Goal: Task Accomplishment & Management: Manage account settings

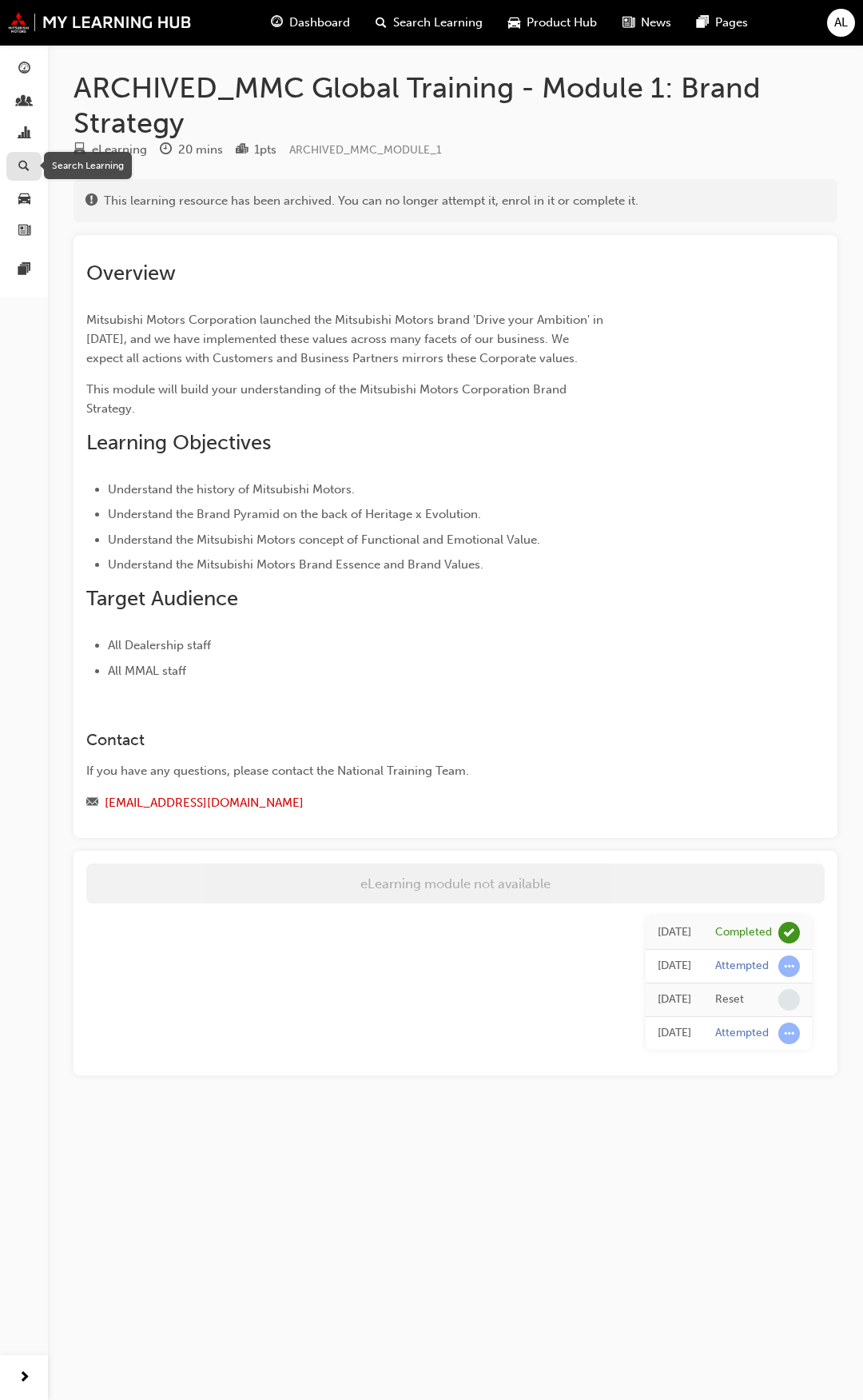
click at [25, 162] on span "search-icon" at bounding box center [23, 167] width 11 height 15
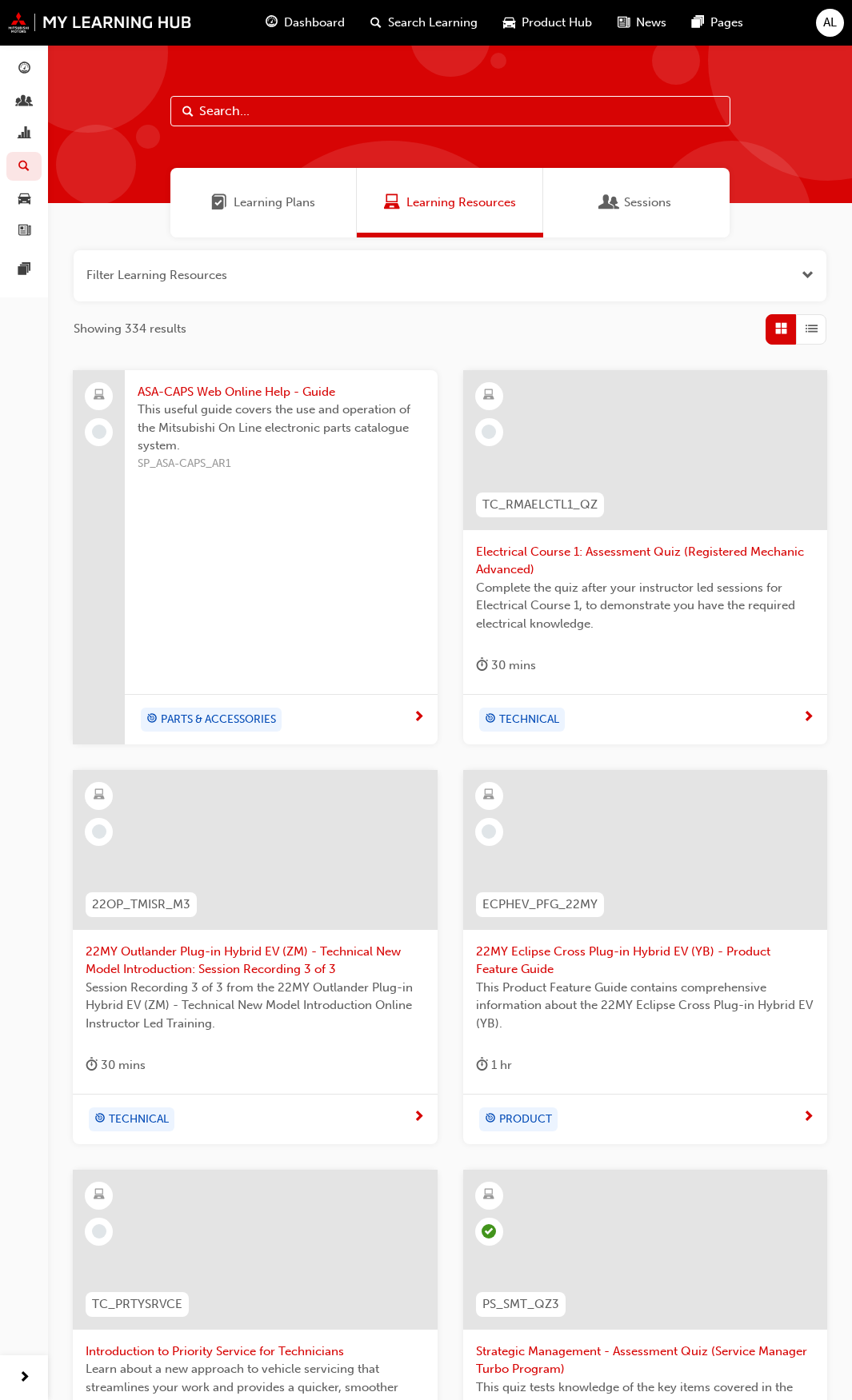
click at [655, 199] on span "Sessions" at bounding box center [647, 202] width 47 height 19
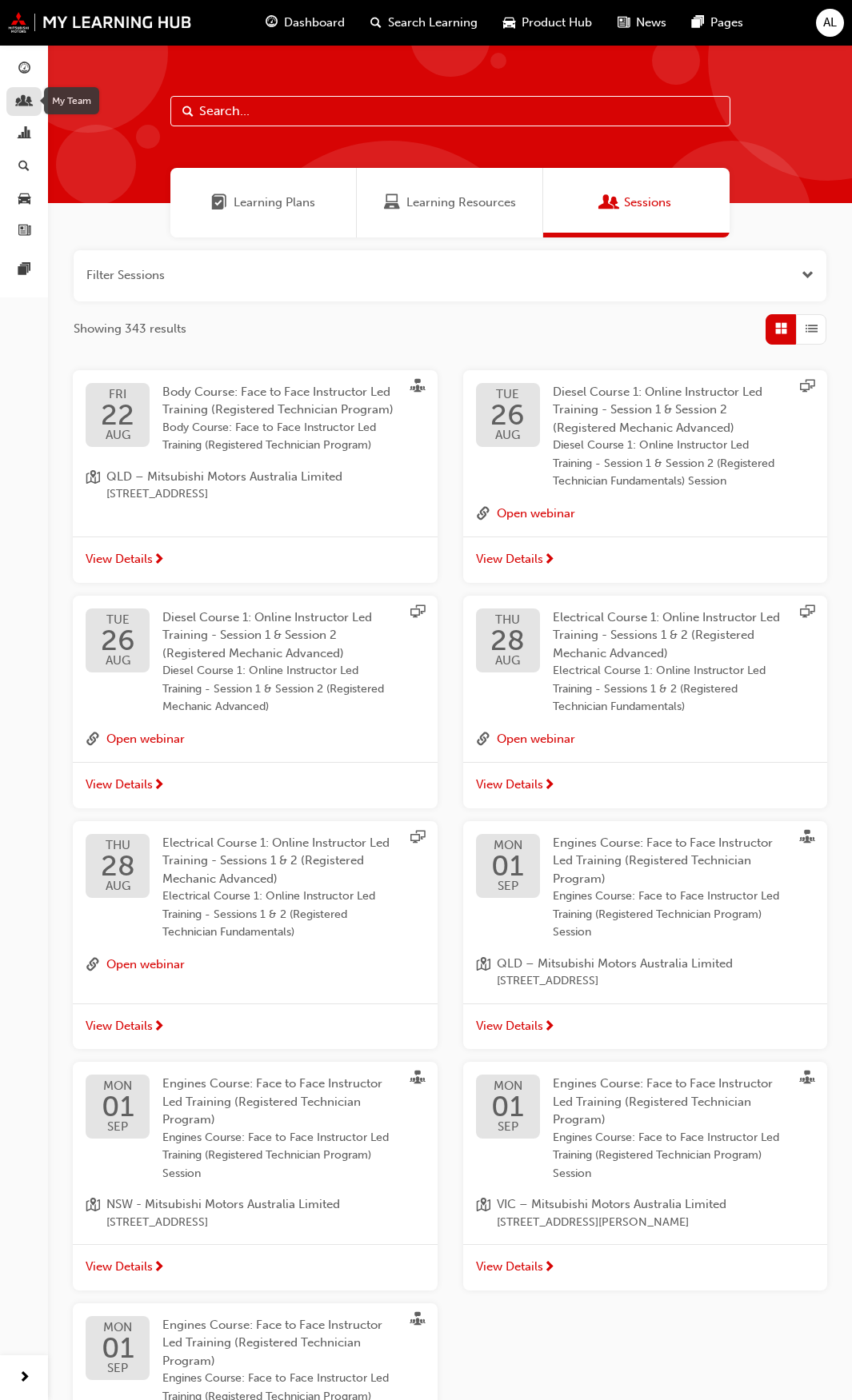
click at [24, 100] on span "people-icon" at bounding box center [24, 102] width 12 height 15
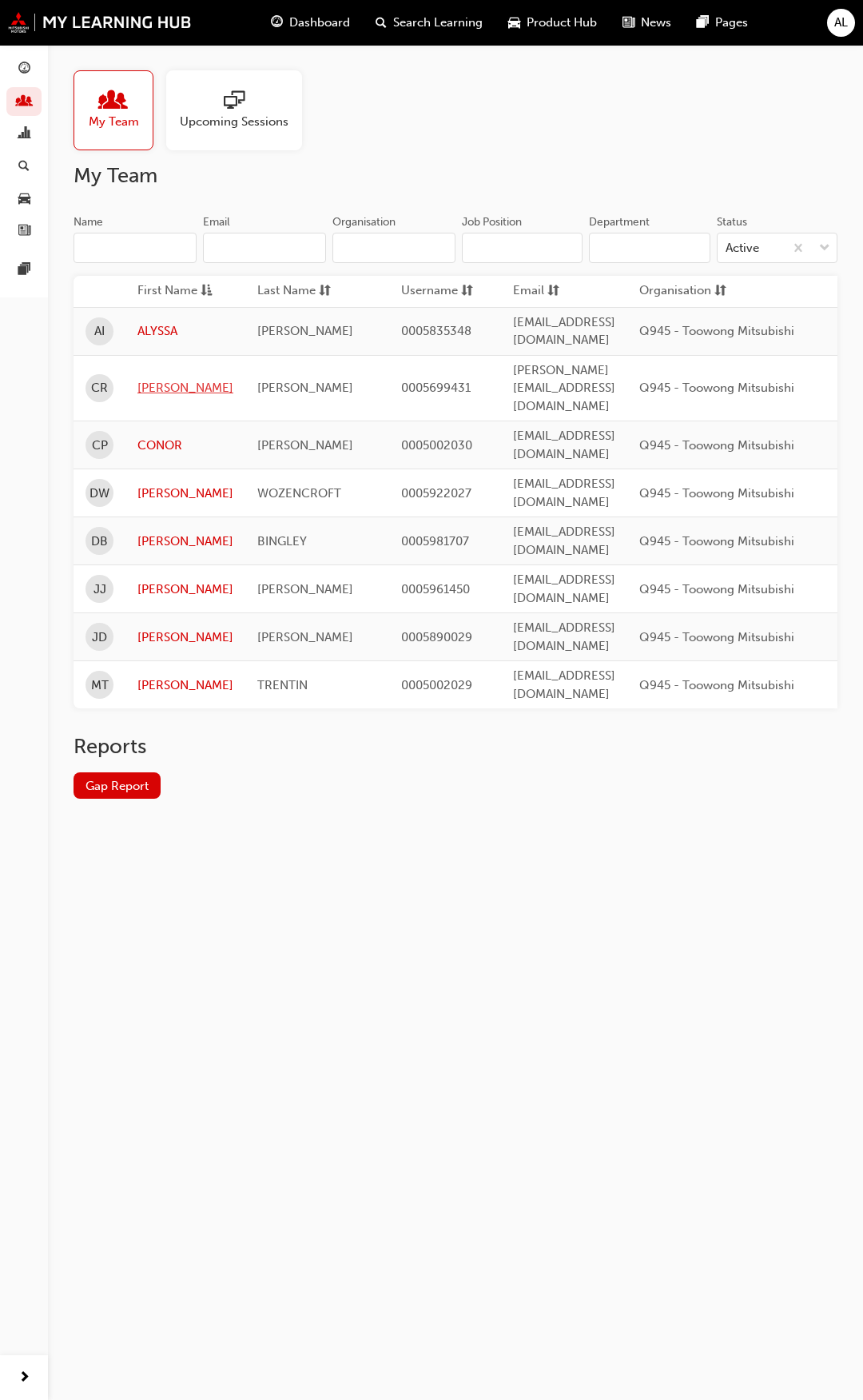
click at [168, 379] on link "[PERSON_NAME]" at bounding box center [185, 387] width 96 height 19
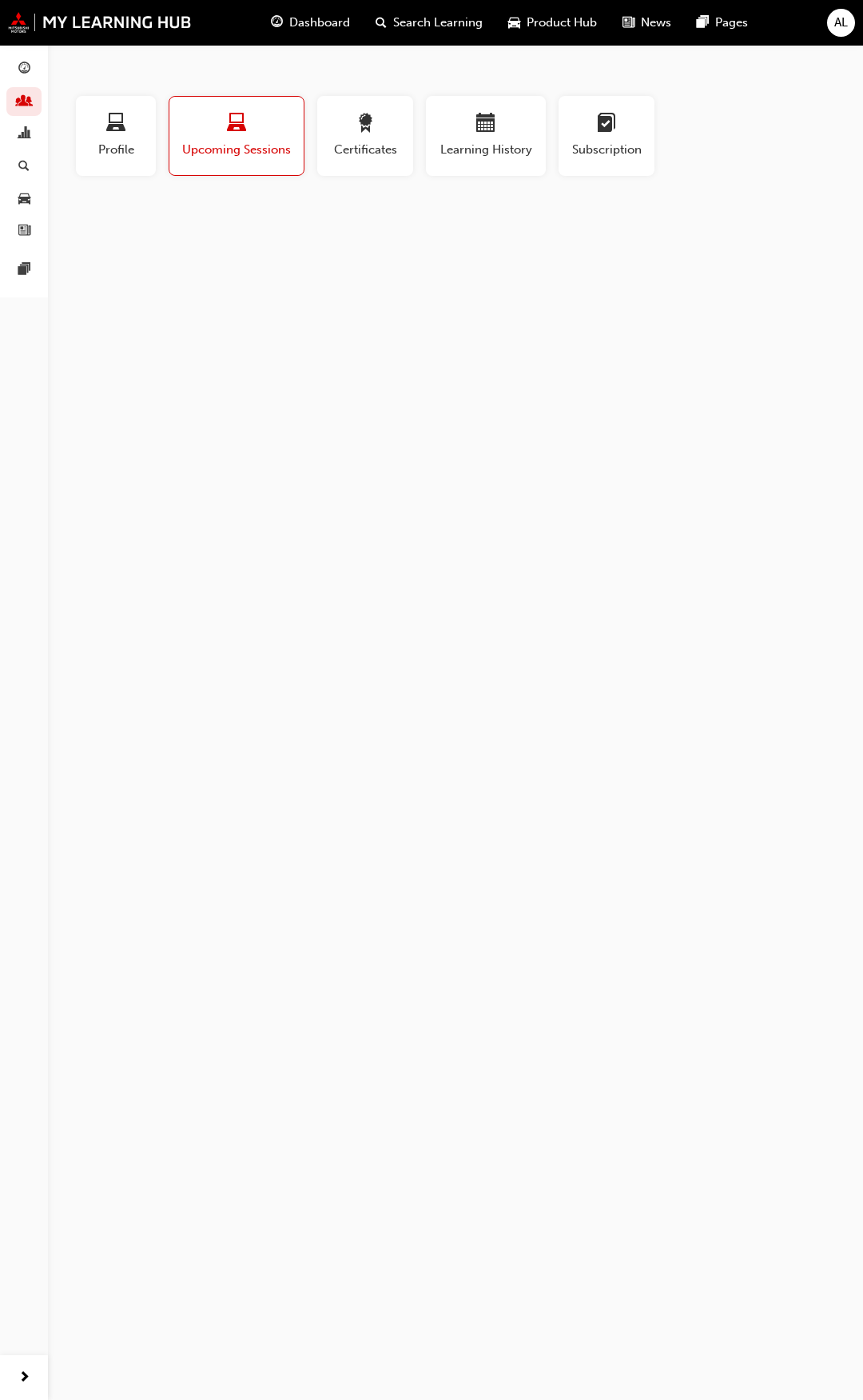
click at [233, 126] on span "laptop-icon" at bounding box center [237, 124] width 20 height 21
click at [232, 153] on span "Upcoming Sessions" at bounding box center [236, 149] width 110 height 19
click at [20, 68] on span "guage-icon" at bounding box center [24, 69] width 12 height 15
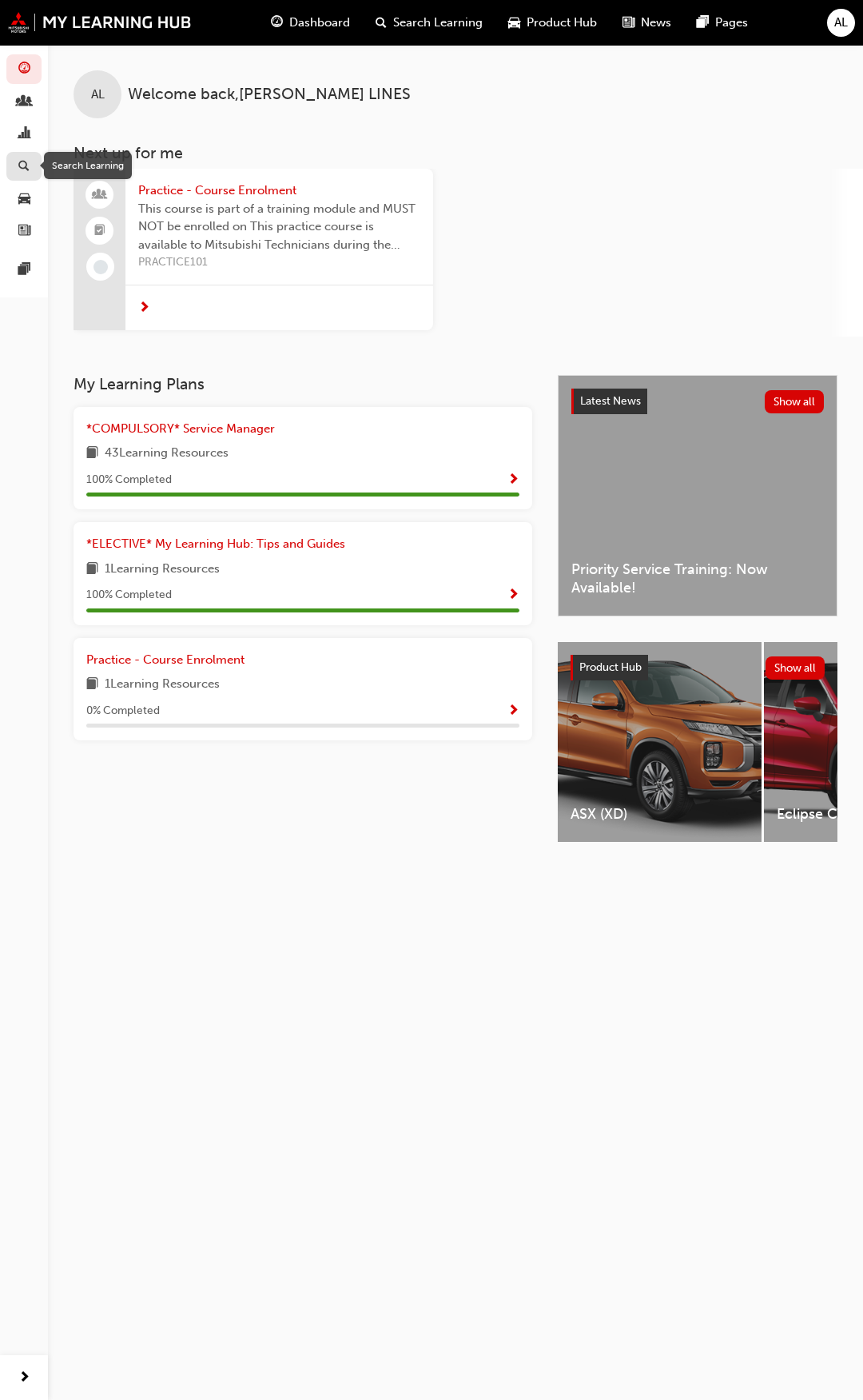
click at [24, 160] on span "search-icon" at bounding box center [23, 167] width 11 height 15
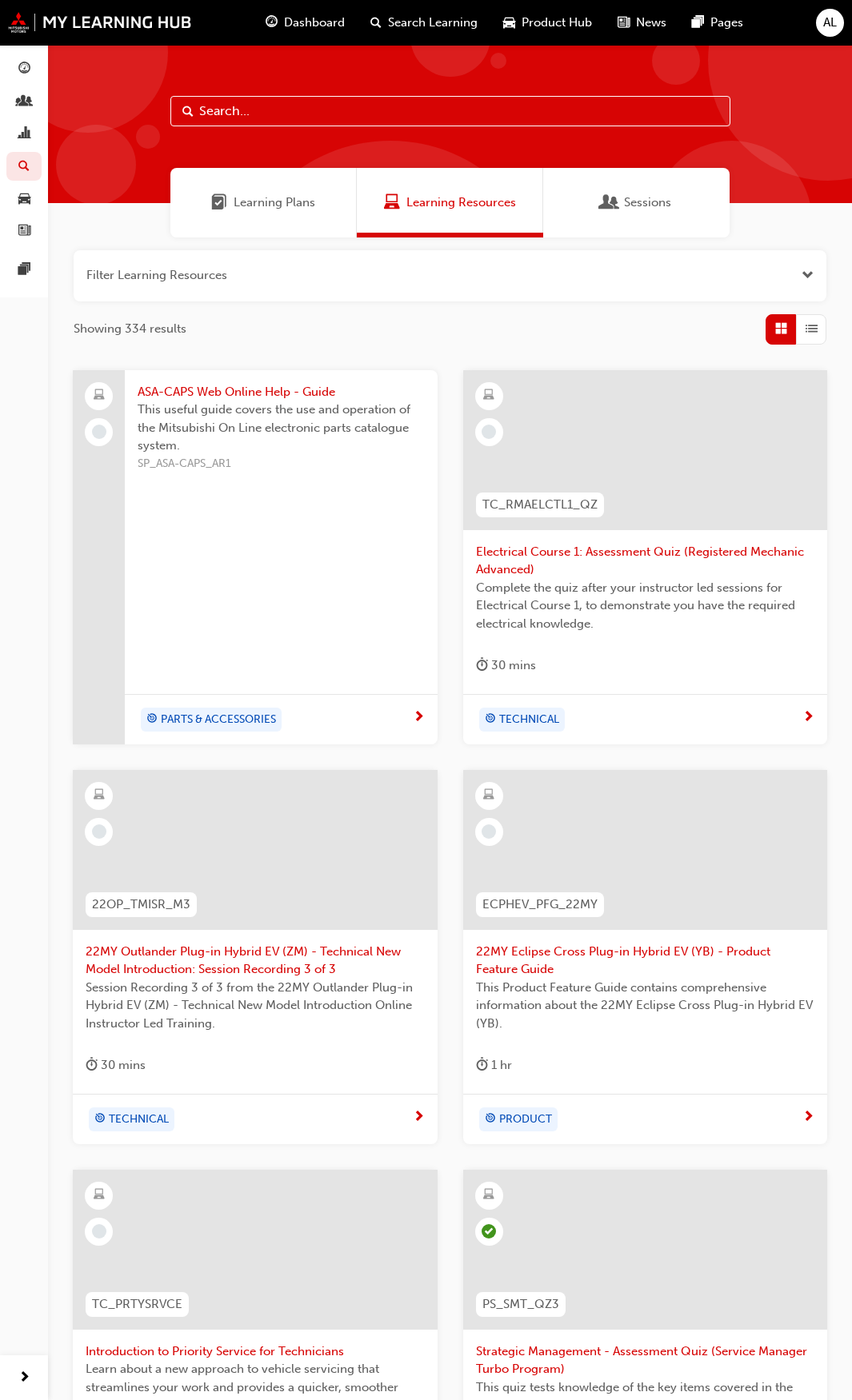
click at [277, 209] on span "Learning Plans" at bounding box center [274, 202] width 82 height 19
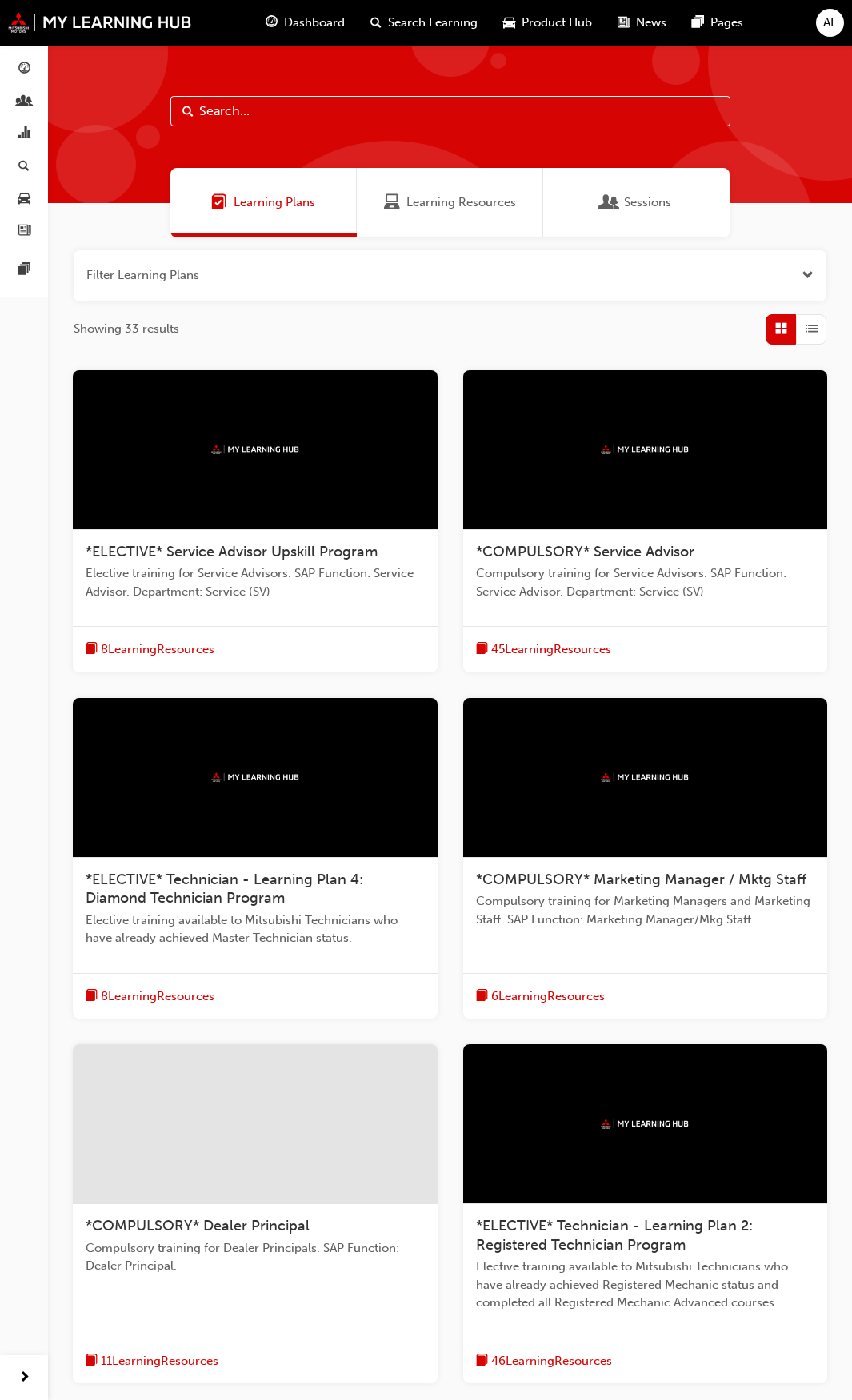
click at [638, 556] on span "*COMPULSORY* Service Advisor" at bounding box center [586, 551] width 219 height 18
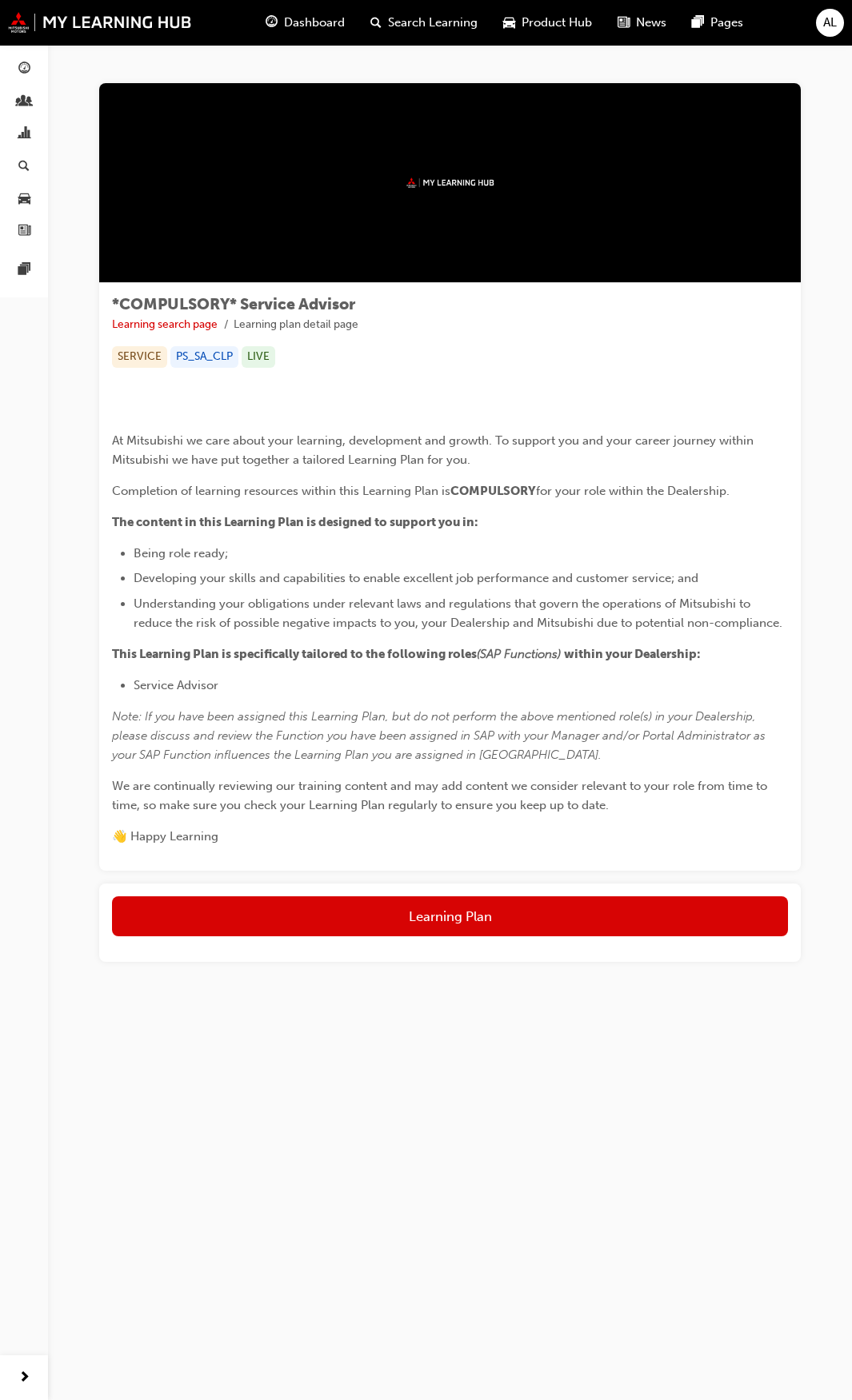
scroll to position [214, 0]
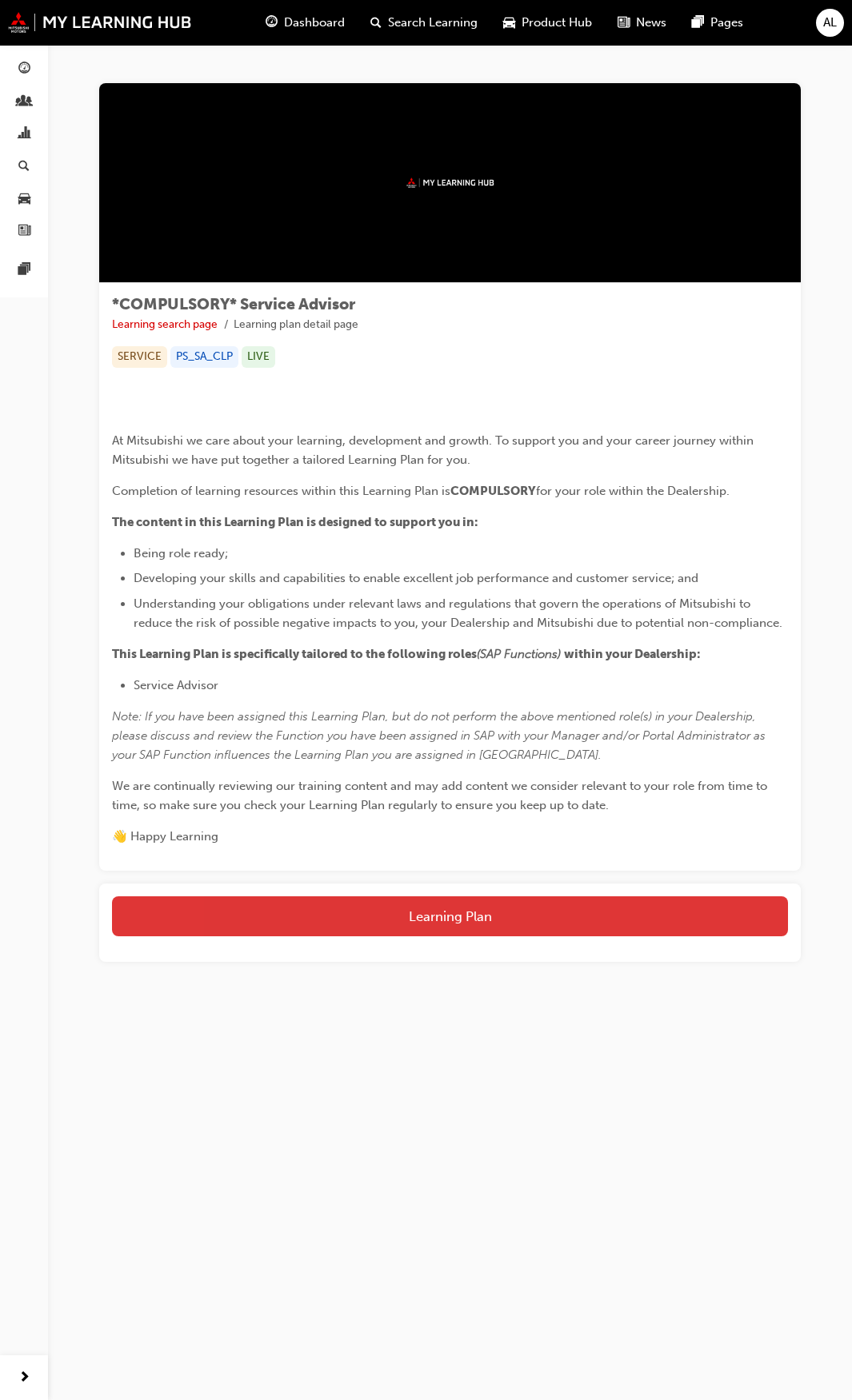
click at [442, 937] on button "Learning Plan" at bounding box center [450, 916] width 675 height 40
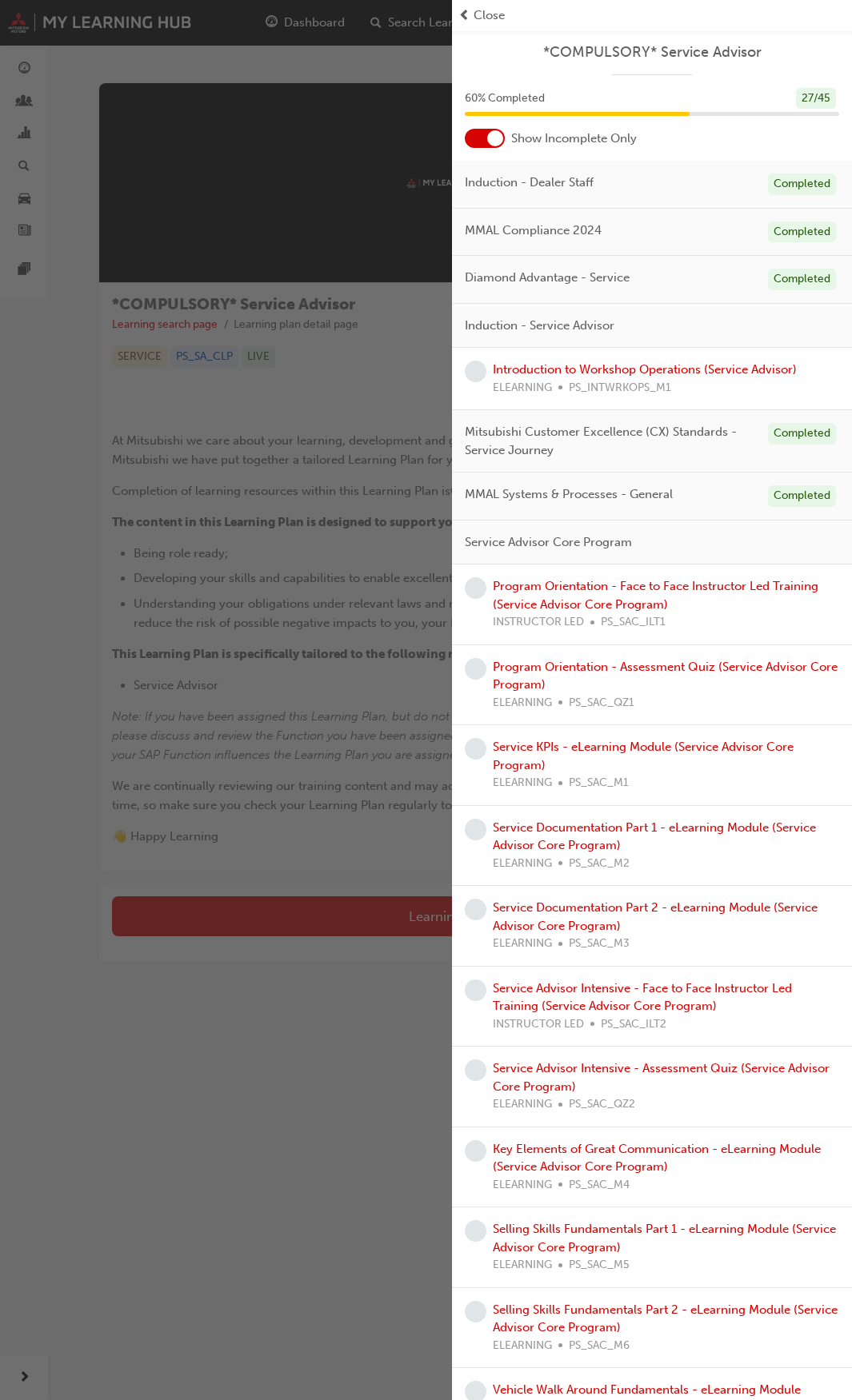
click at [39, 717] on div "button" at bounding box center [225, 700] width 452 height 1400
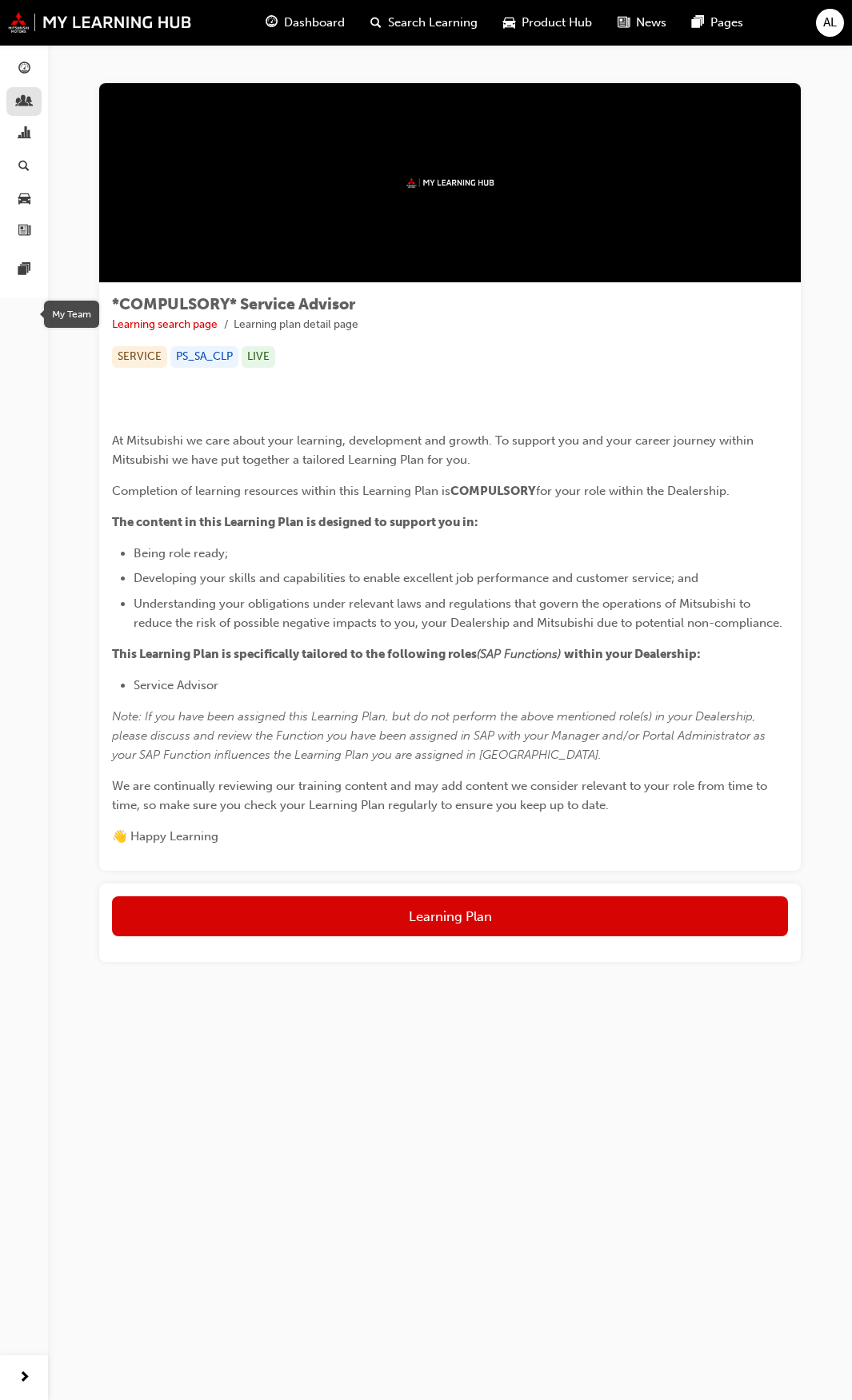
click at [27, 101] on span "people-icon" at bounding box center [24, 102] width 12 height 15
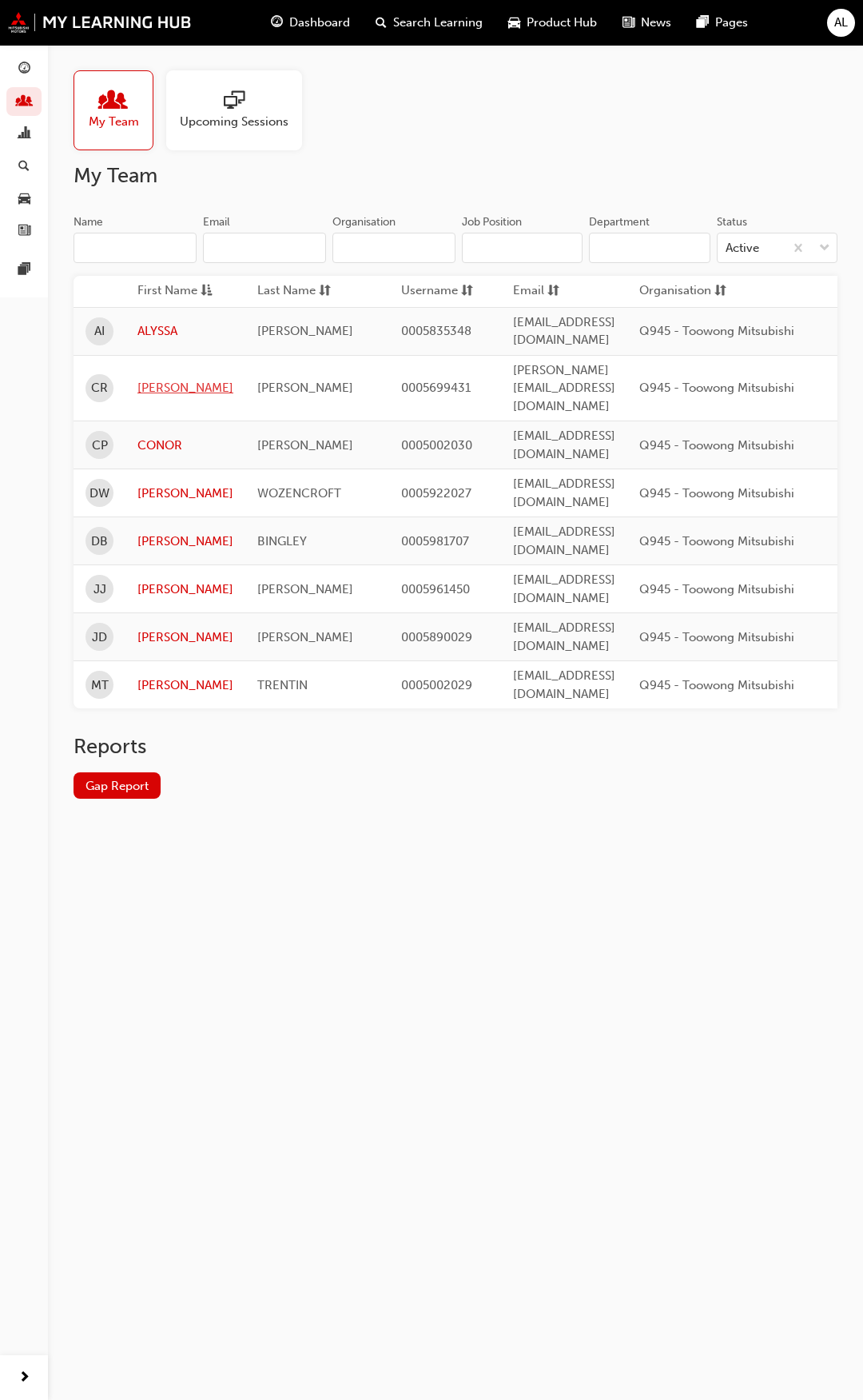
click at [192, 379] on link "[PERSON_NAME]" at bounding box center [185, 387] width 96 height 19
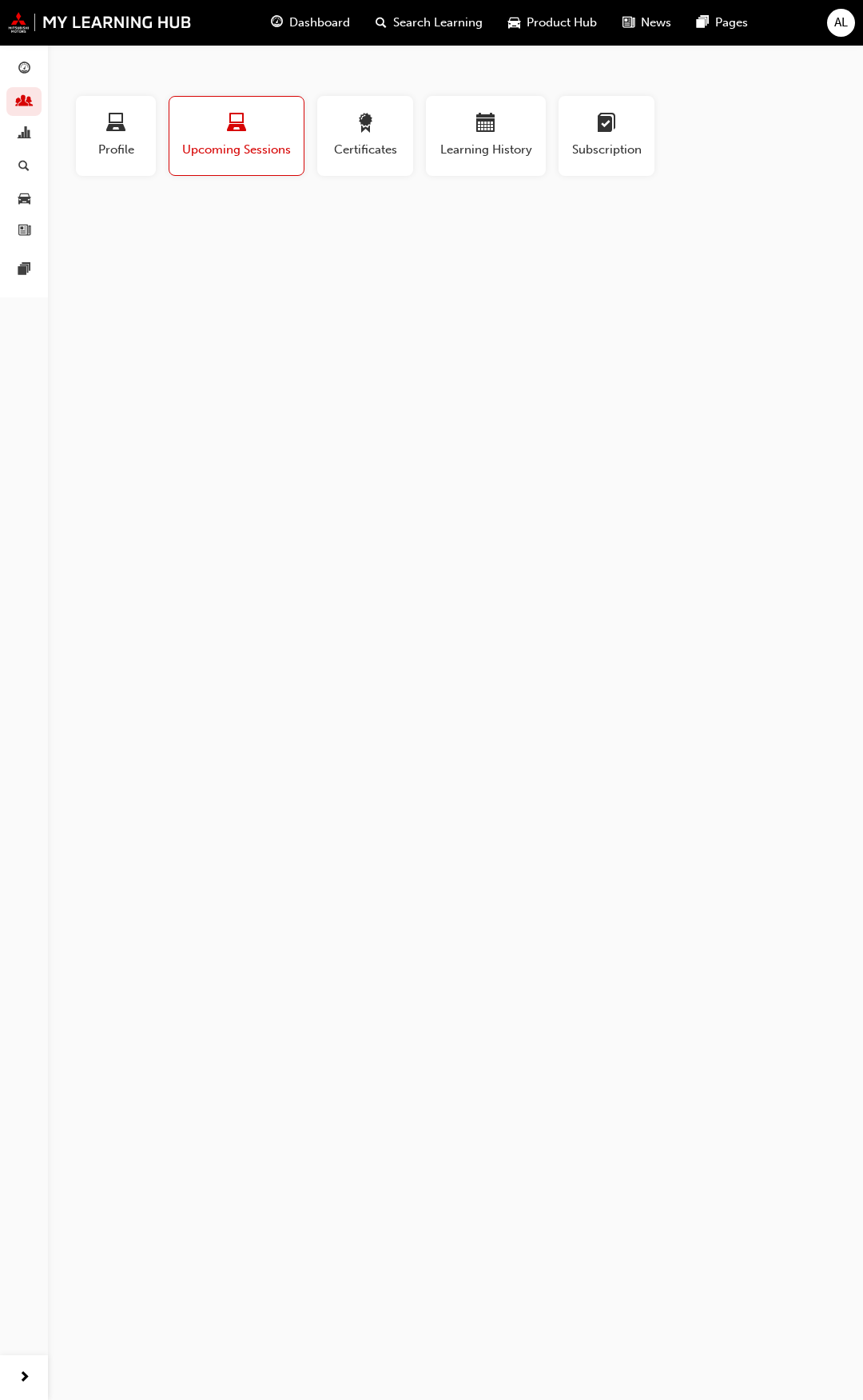
click at [220, 160] on button "Upcoming Sessions" at bounding box center [236, 136] width 136 height 80
click at [137, 134] on div "button" at bounding box center [115, 125] width 56 height 24
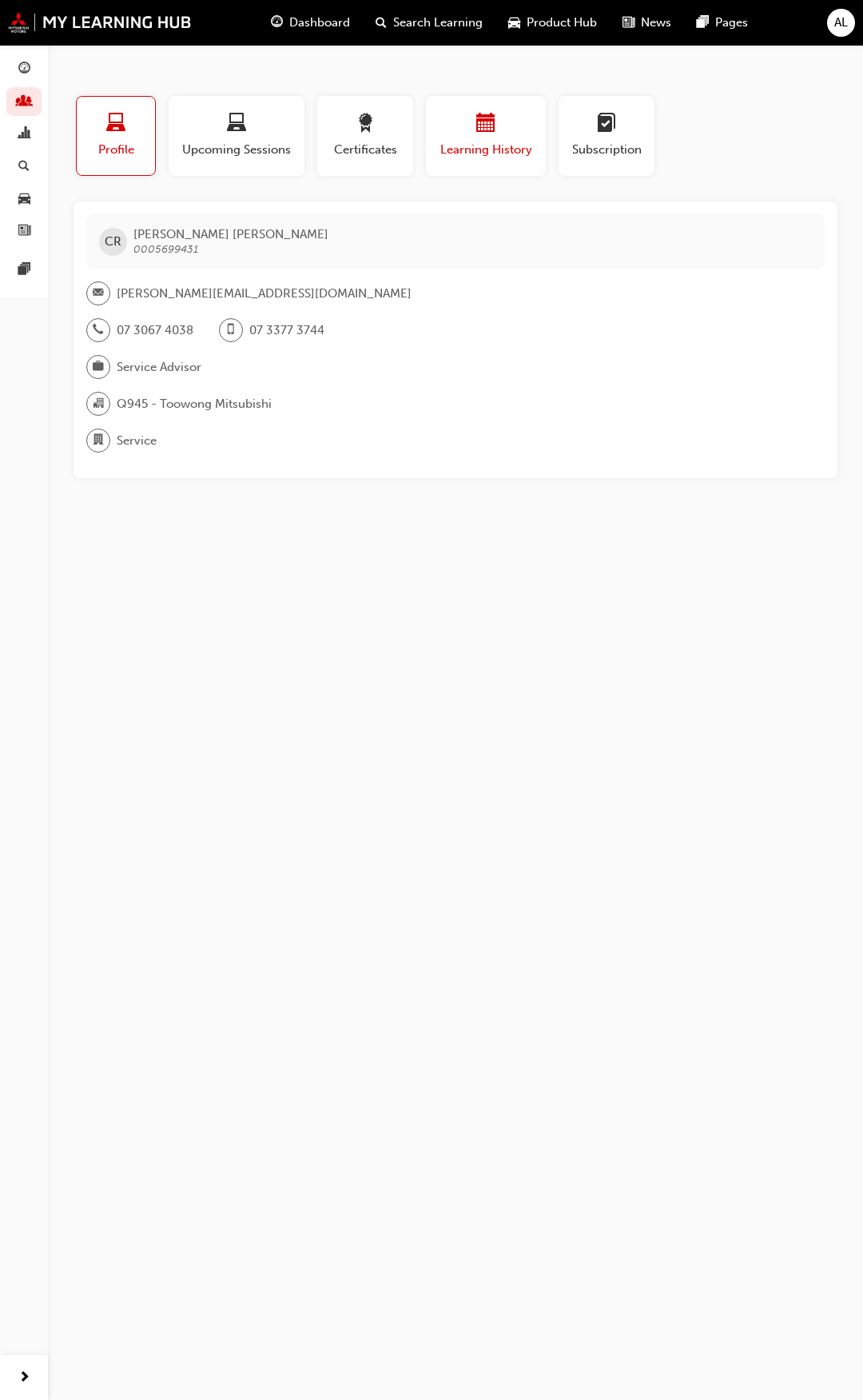
click at [506, 142] on span "Learning History" at bounding box center [486, 149] width 96 height 19
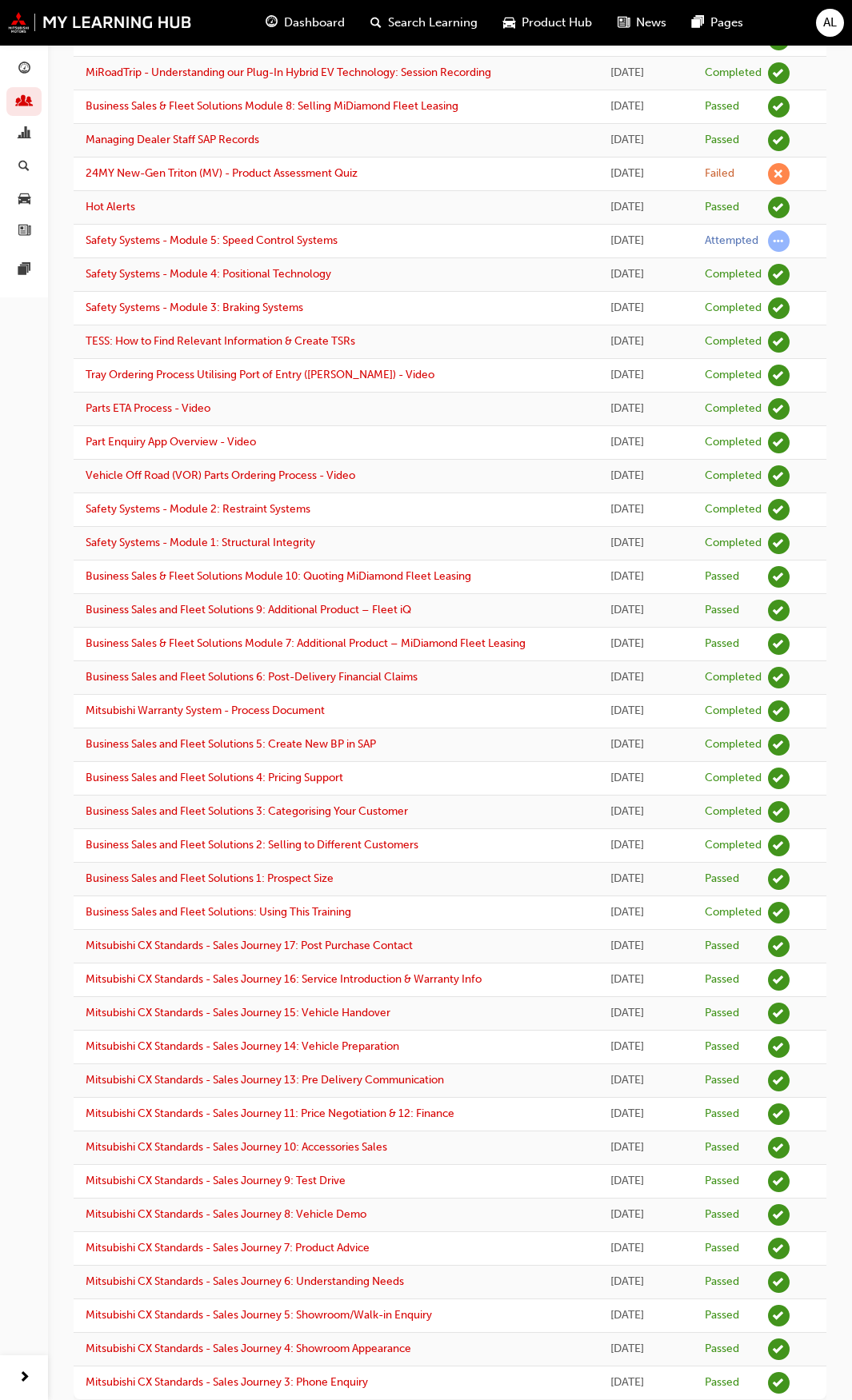
scroll to position [574, 0]
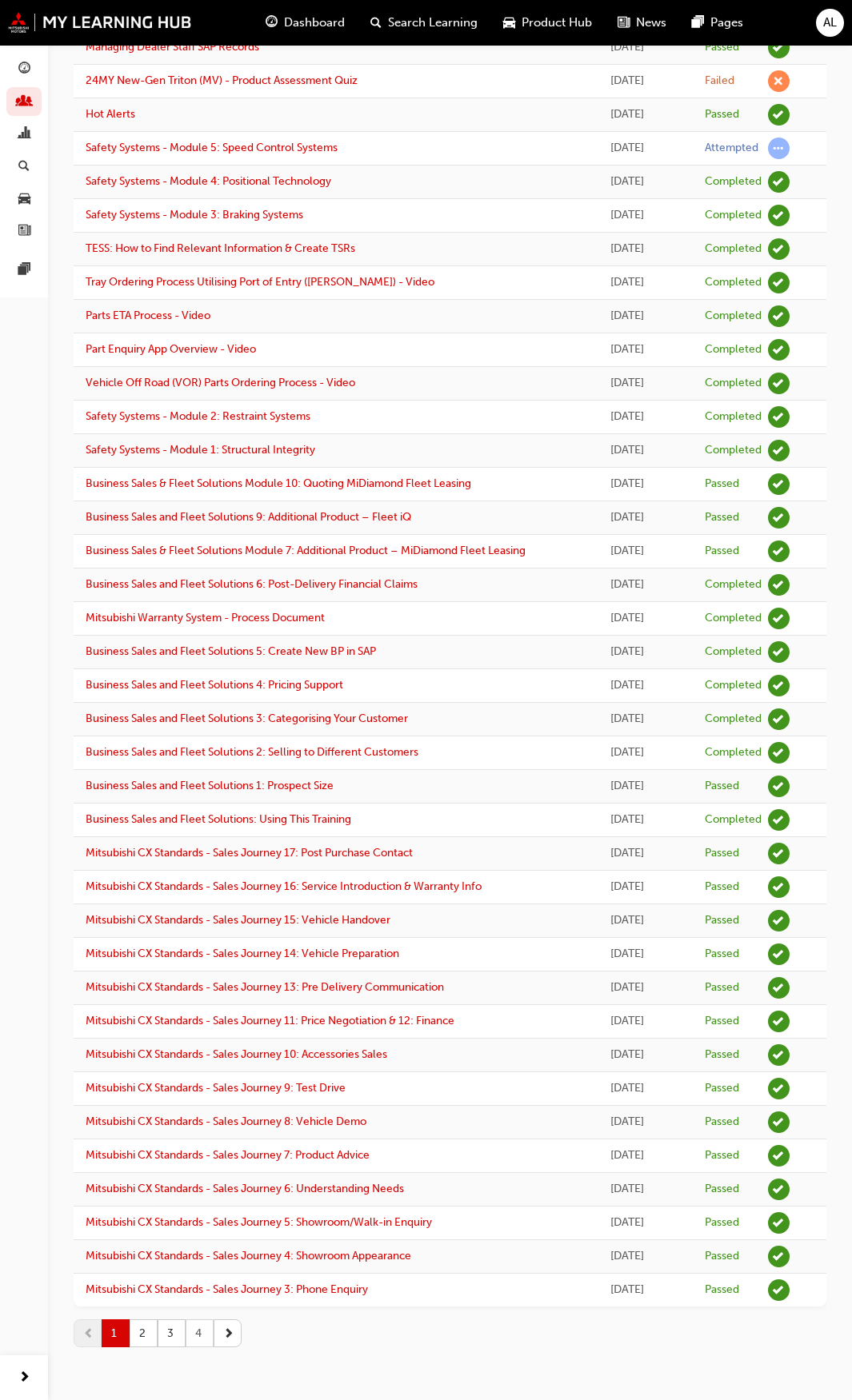
click at [202, 1339] on button "4" at bounding box center [199, 1333] width 28 height 28
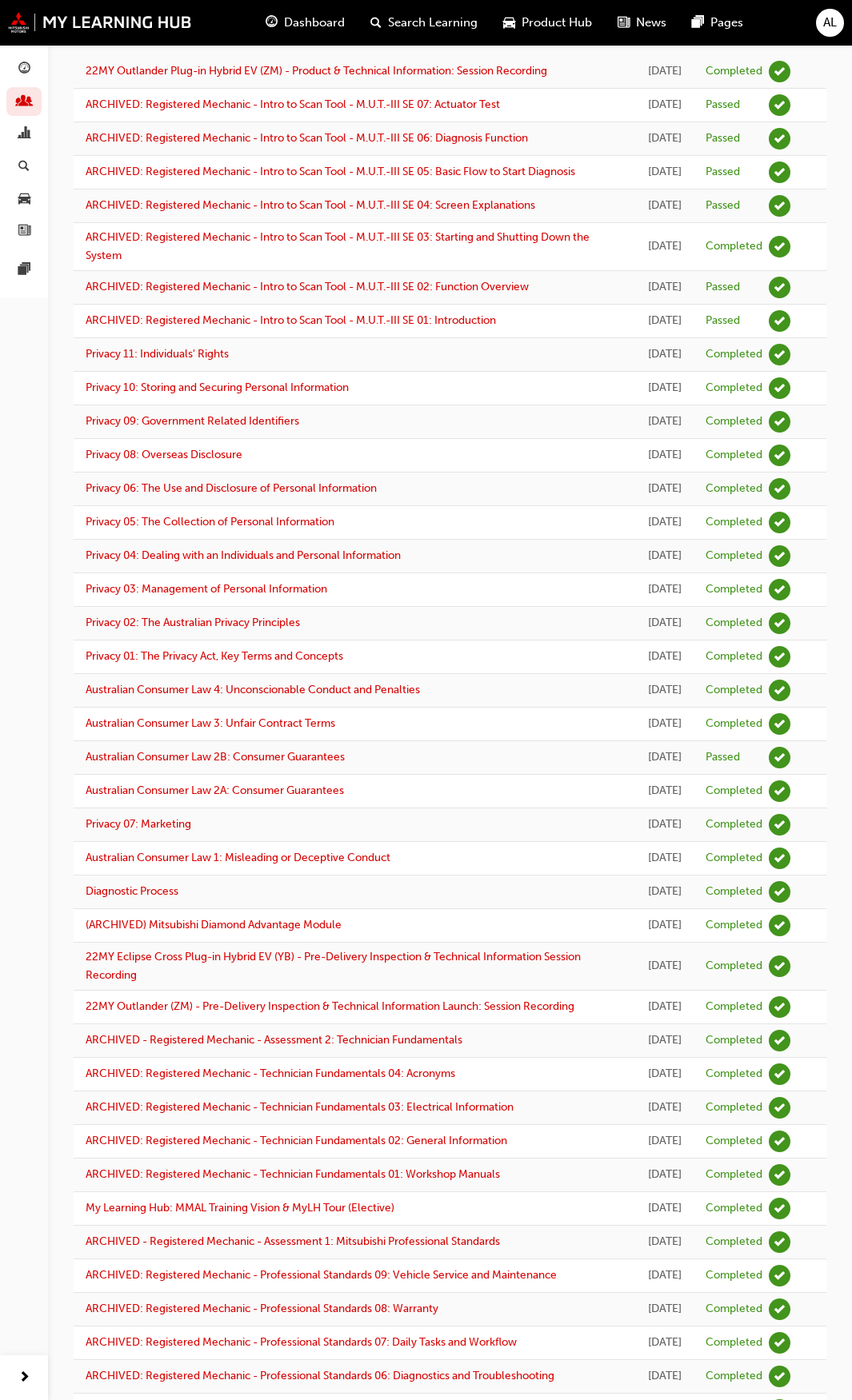
scroll to position [0, 0]
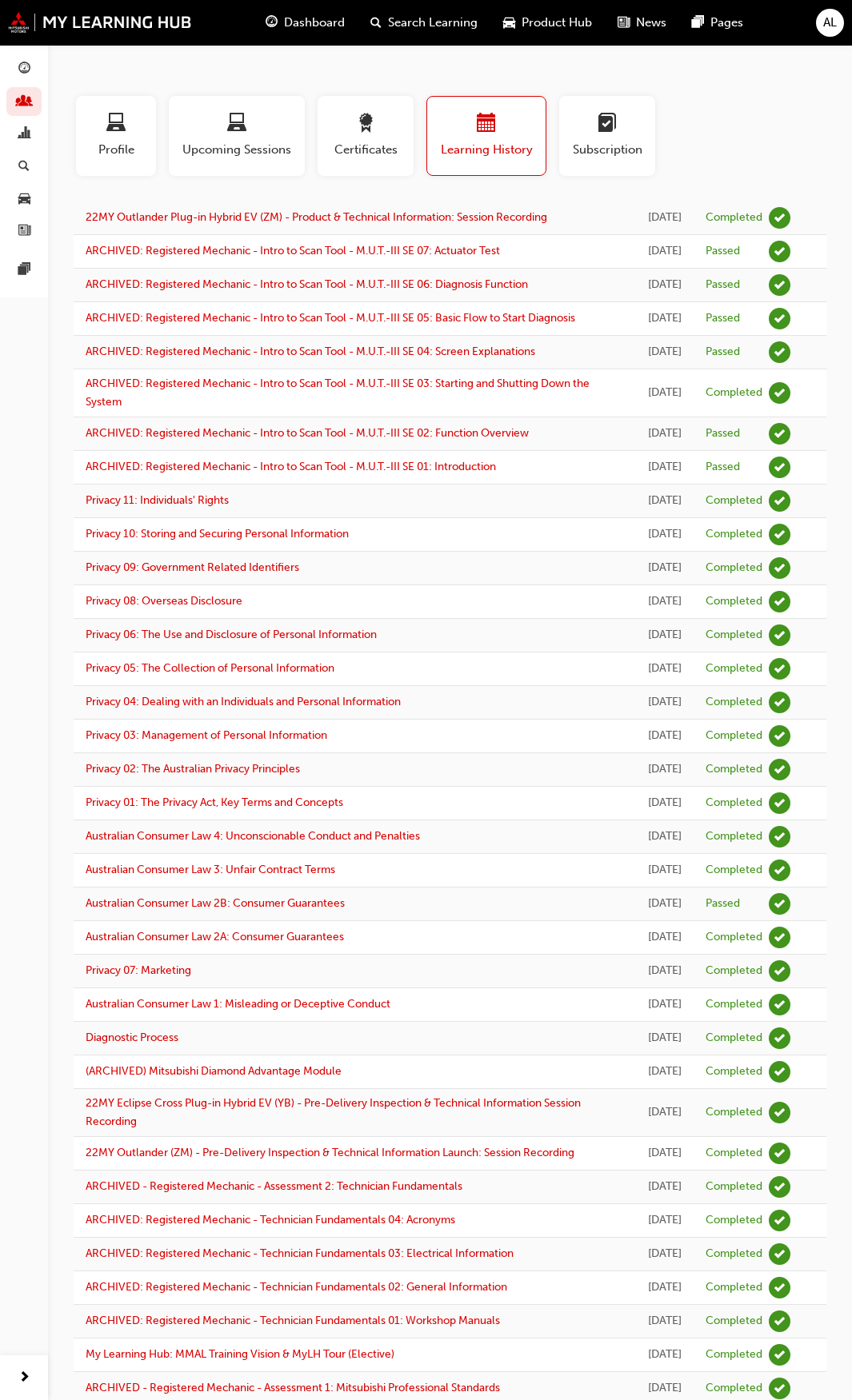
click at [416, 17] on span "Search Learning" at bounding box center [432, 22] width 90 height 19
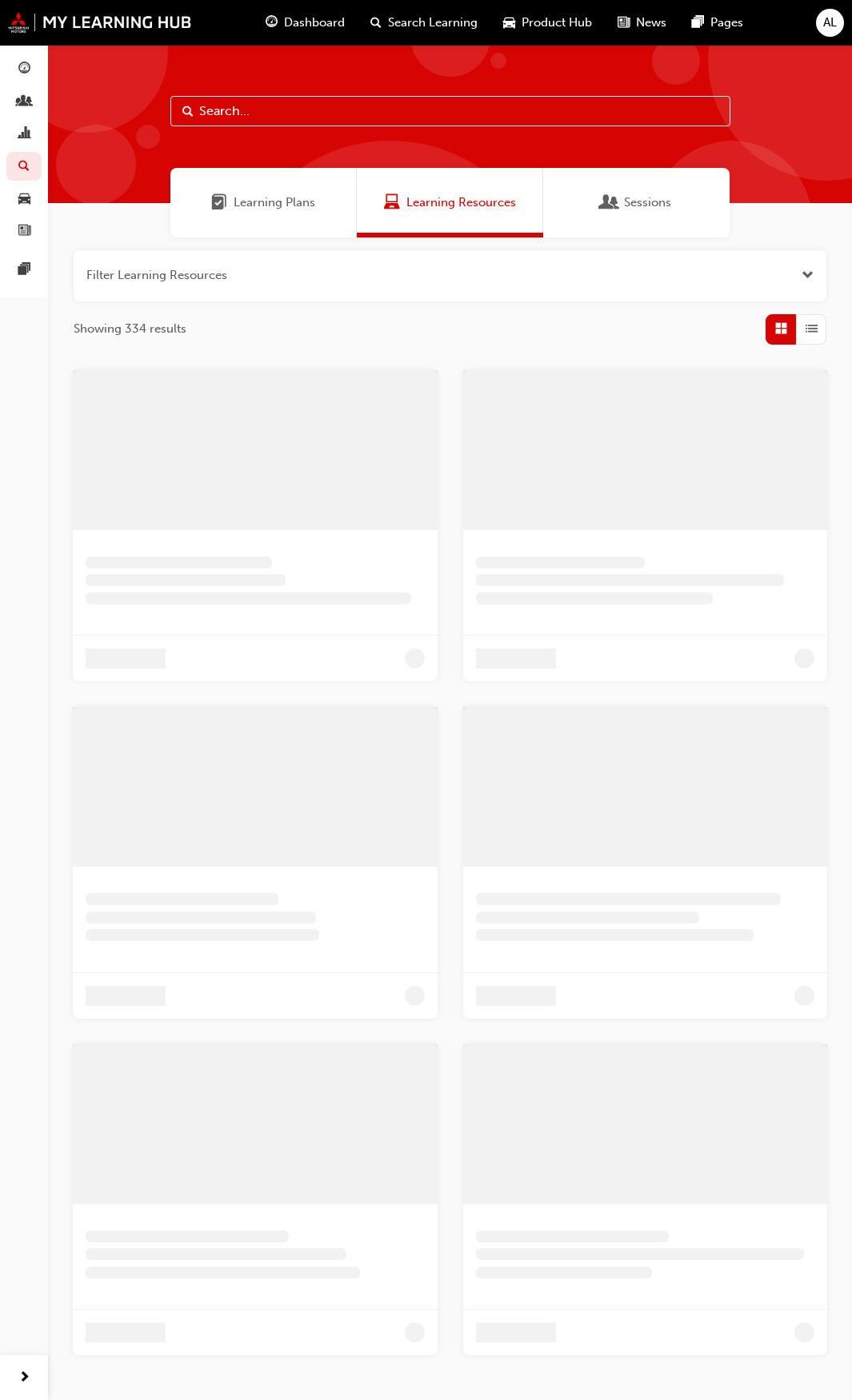
click at [265, 207] on span "Learning Plans" at bounding box center [274, 202] width 82 height 19
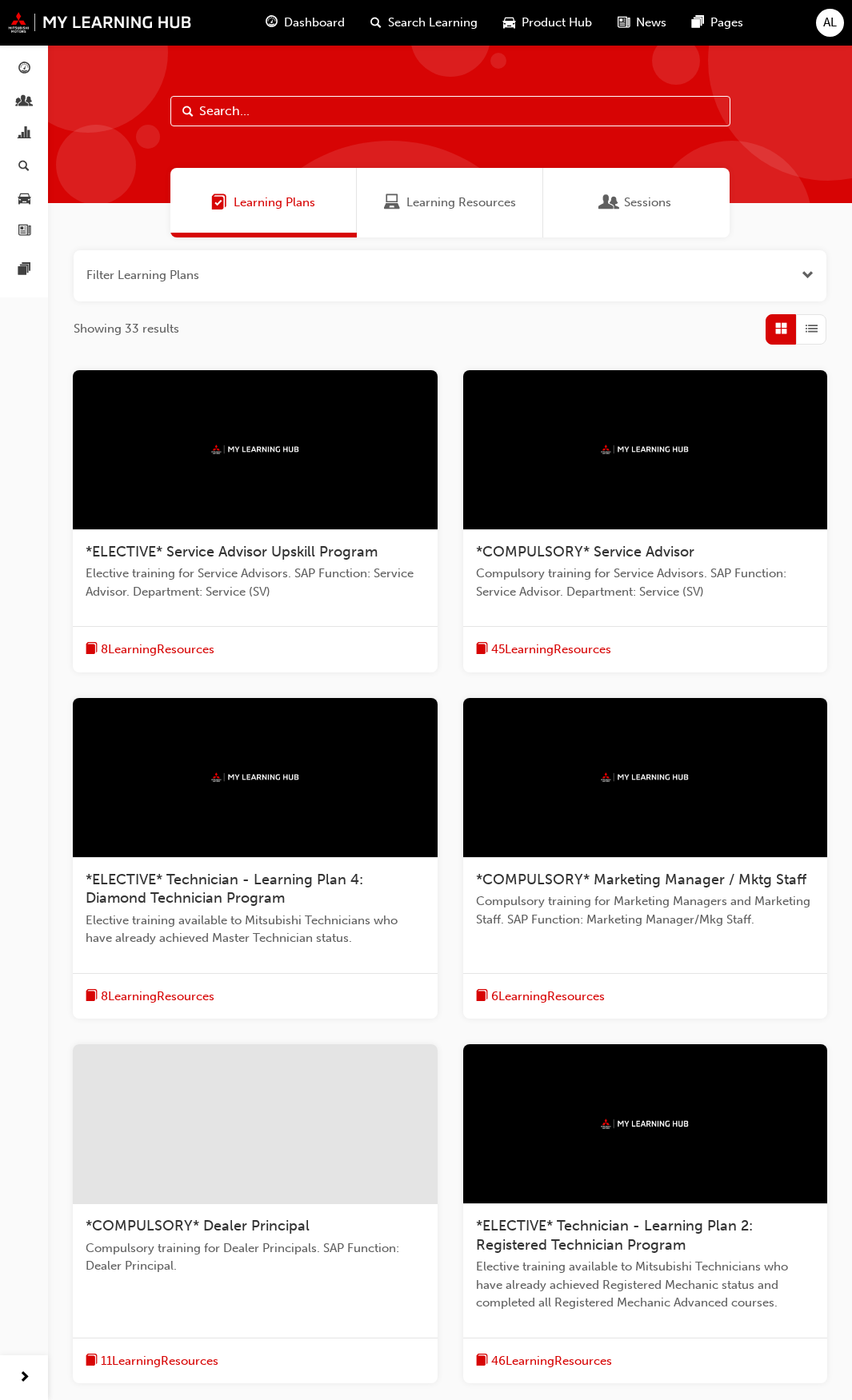
click at [632, 196] on span "Sessions" at bounding box center [647, 202] width 47 height 19
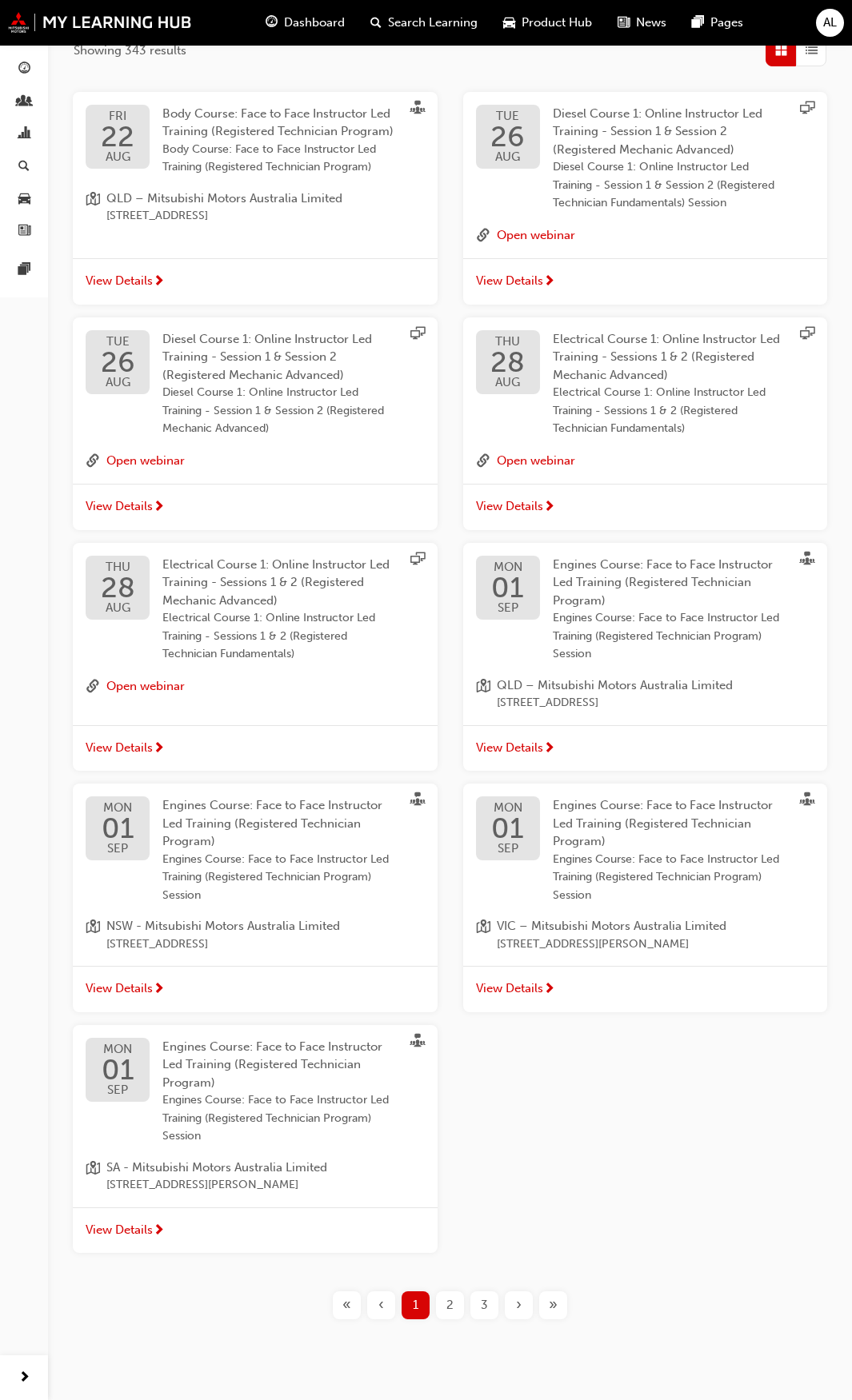
scroll to position [301, 0]
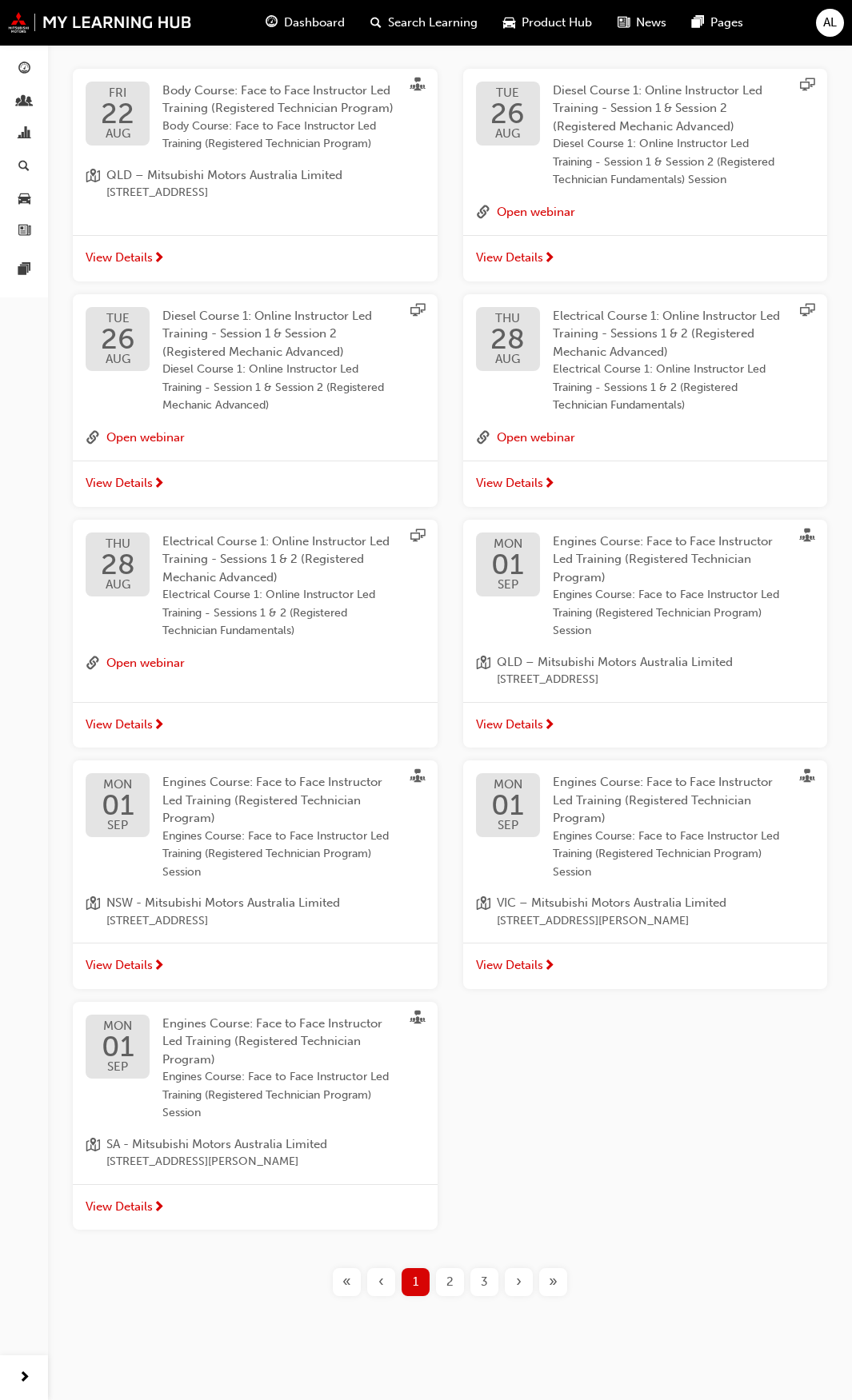
click at [453, 1286] on span "2" at bounding box center [449, 1282] width 7 height 19
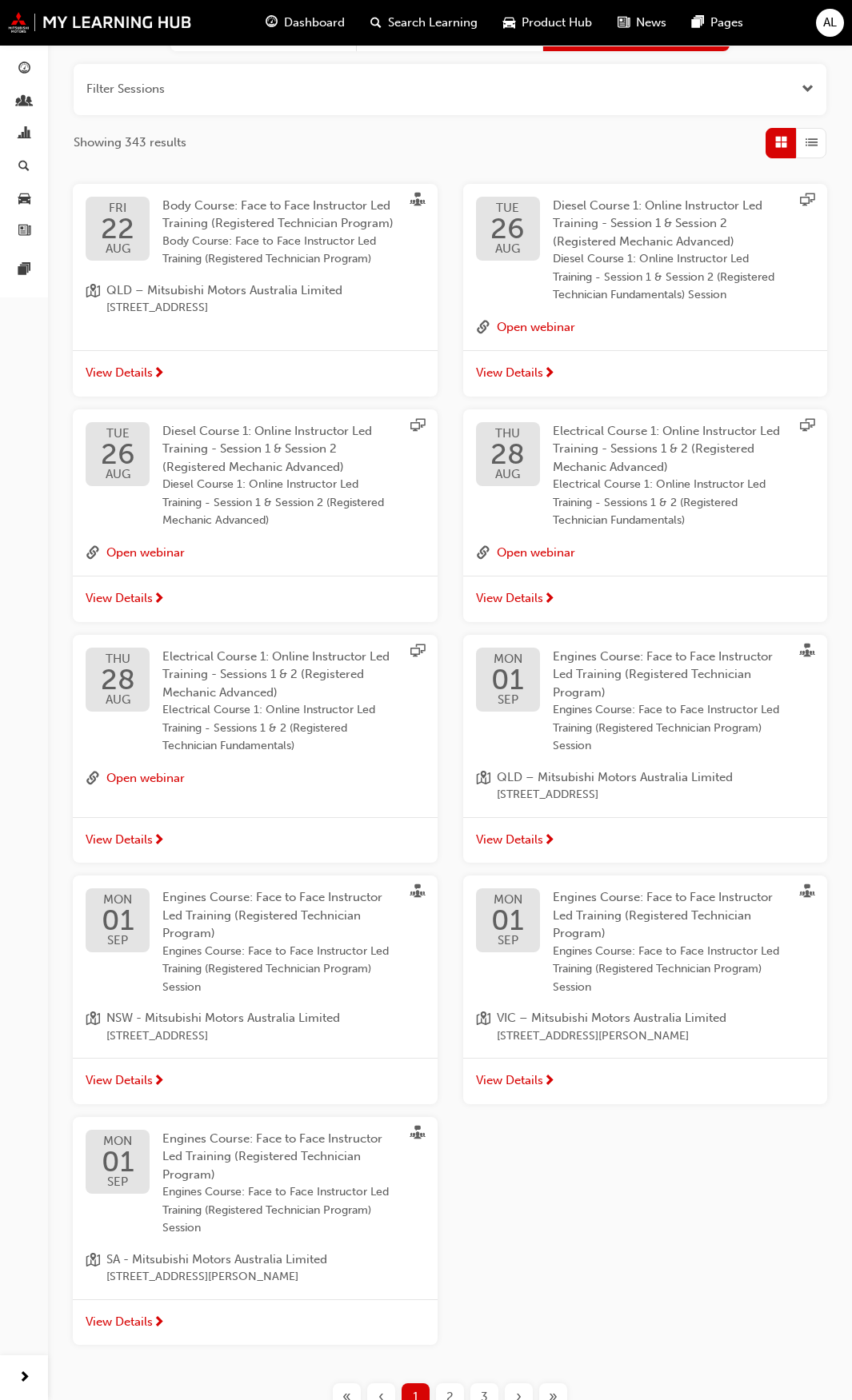
scroll to position [301, 0]
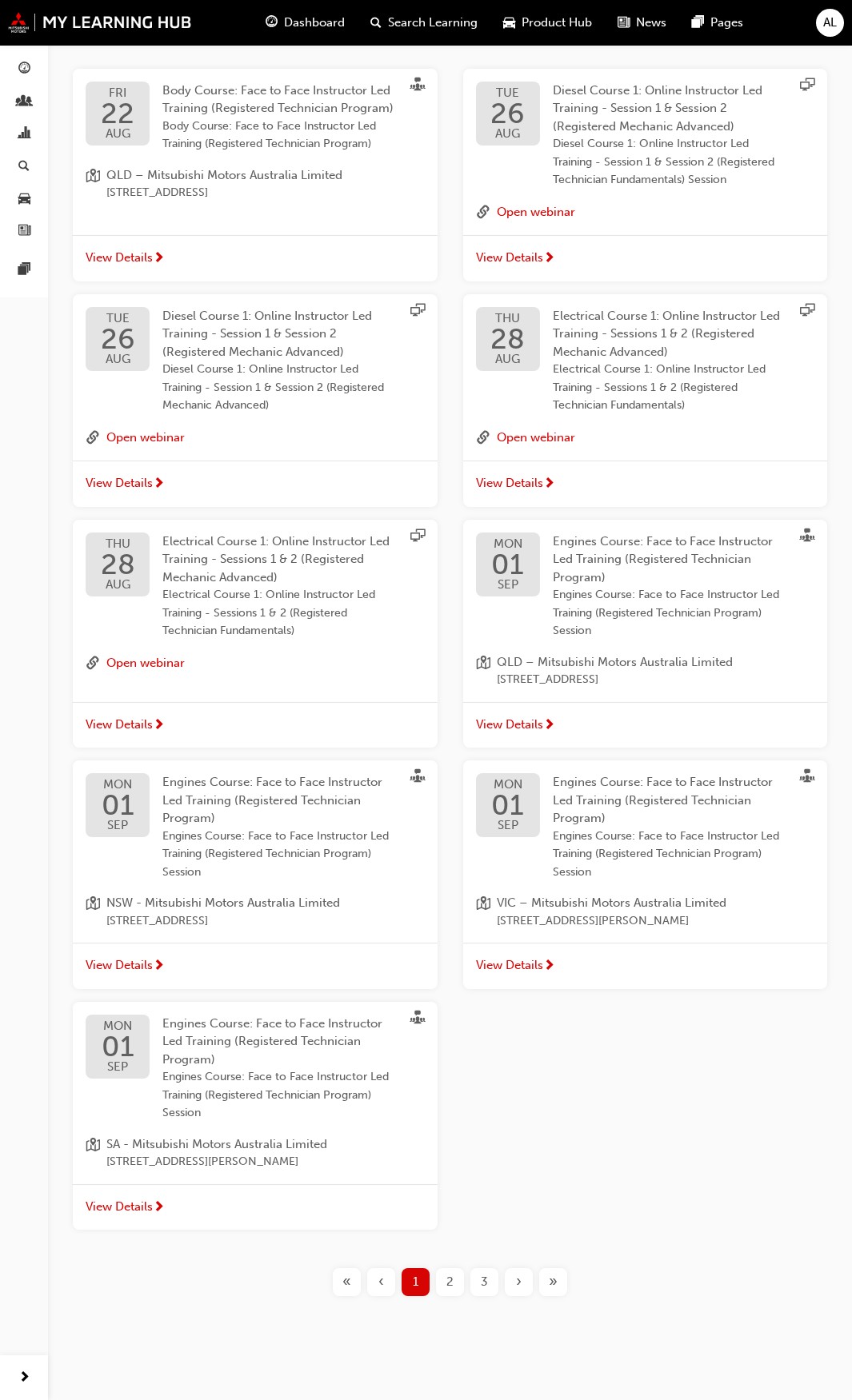
click at [480, 1284] on div "3" at bounding box center [484, 1282] width 28 height 28
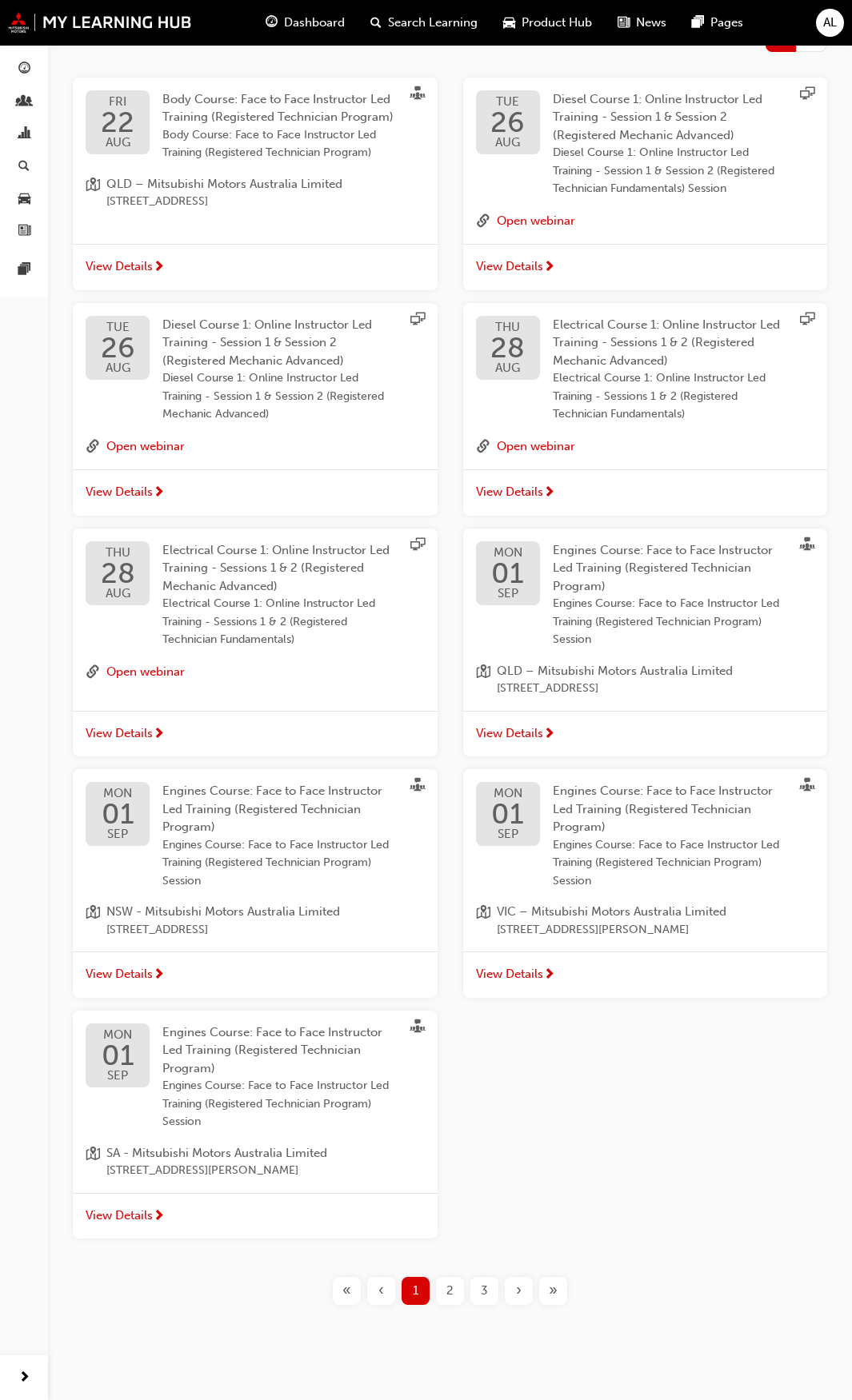
scroll to position [301, 0]
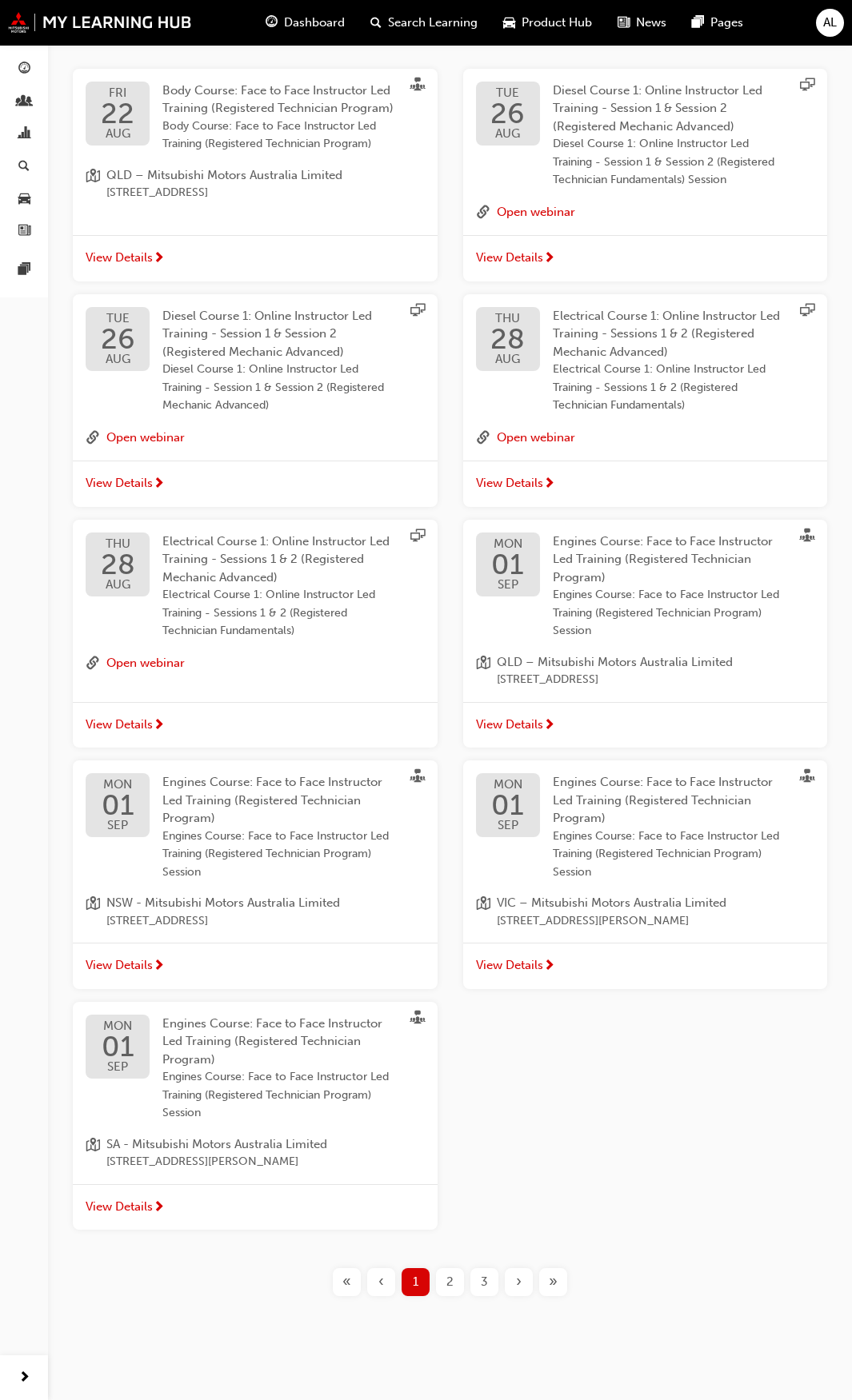
click at [472, 1281] on div "3" at bounding box center [484, 1282] width 28 height 28
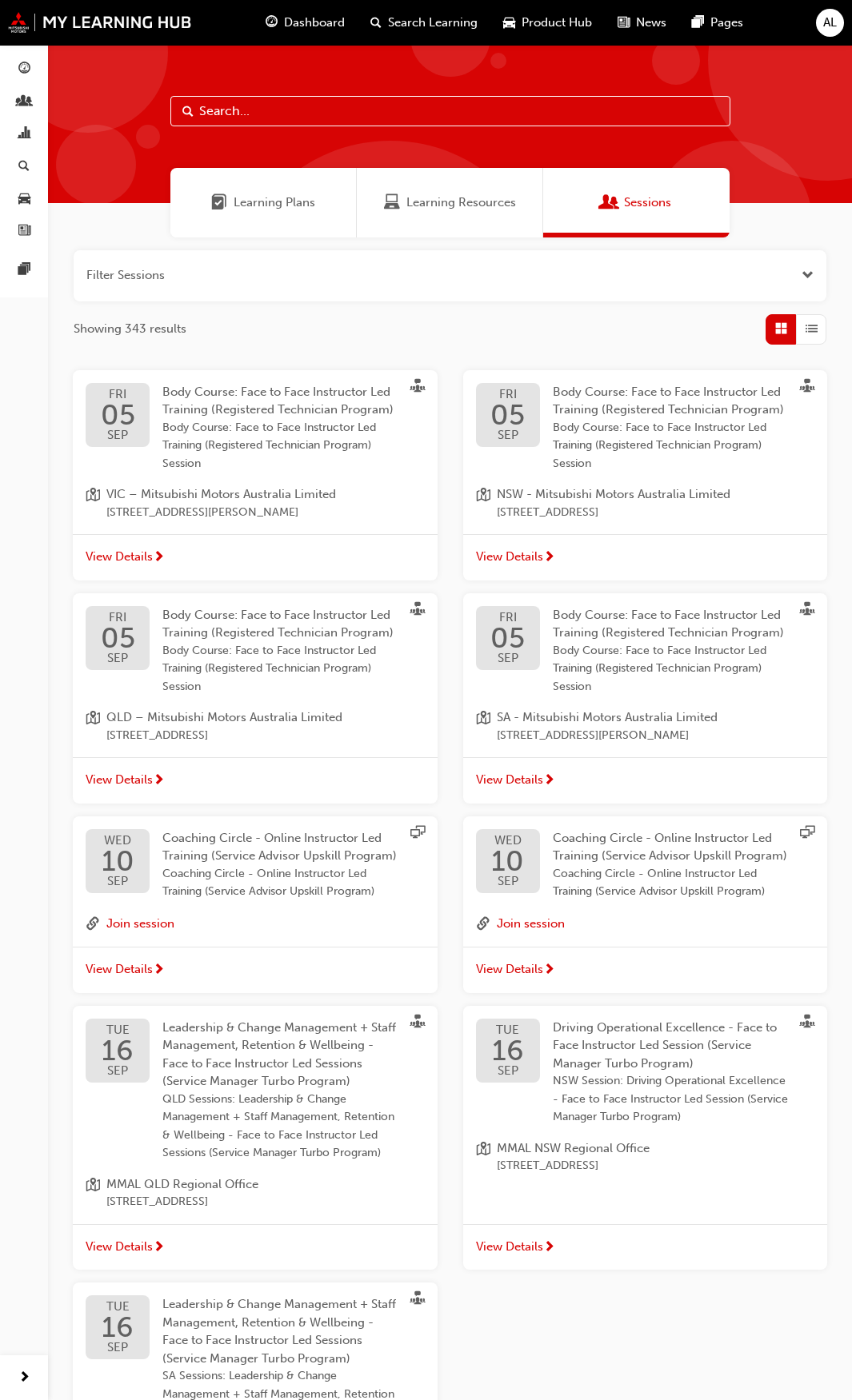
scroll to position [317, 0]
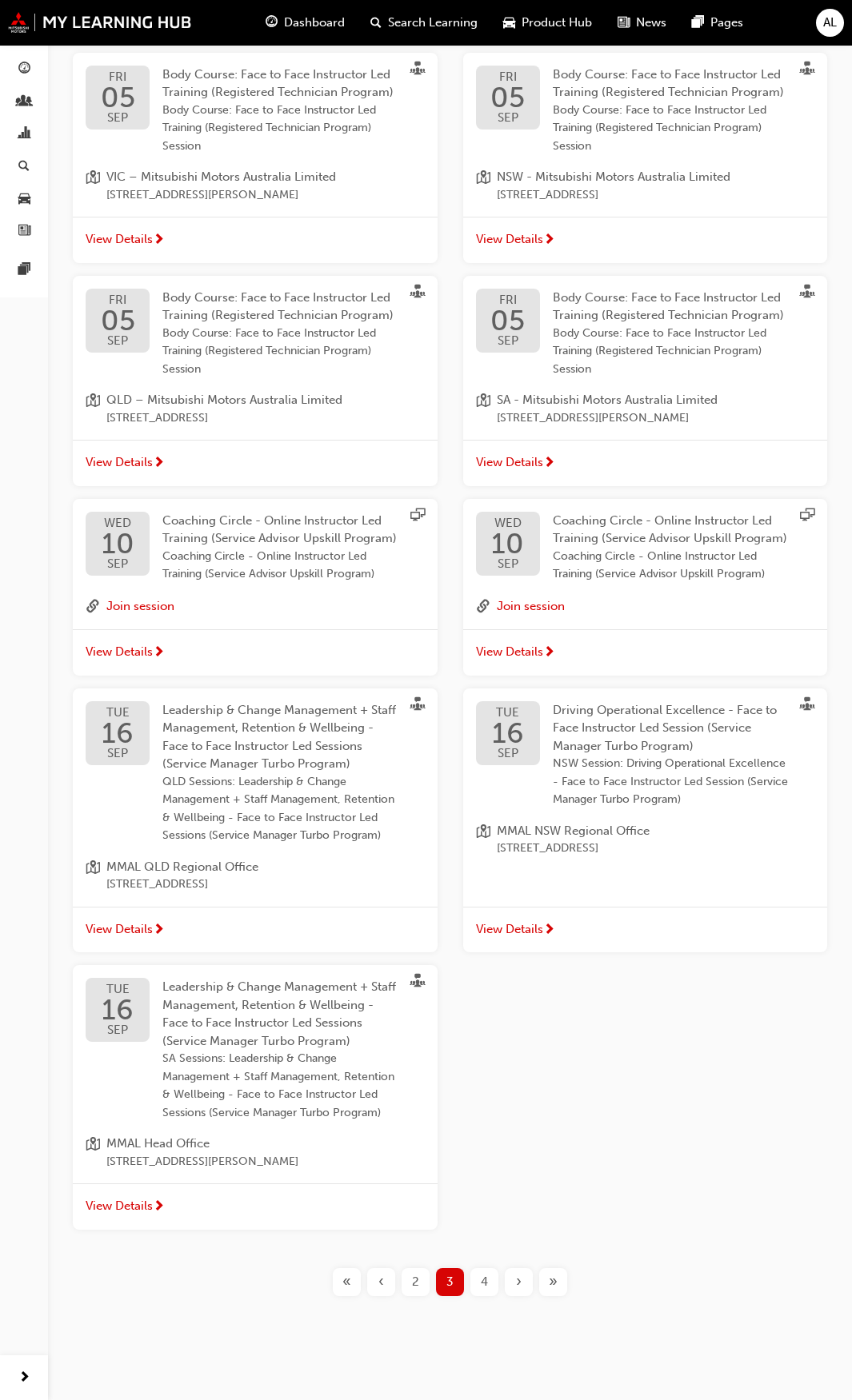
click at [484, 1283] on span "4" at bounding box center [483, 1282] width 7 height 19
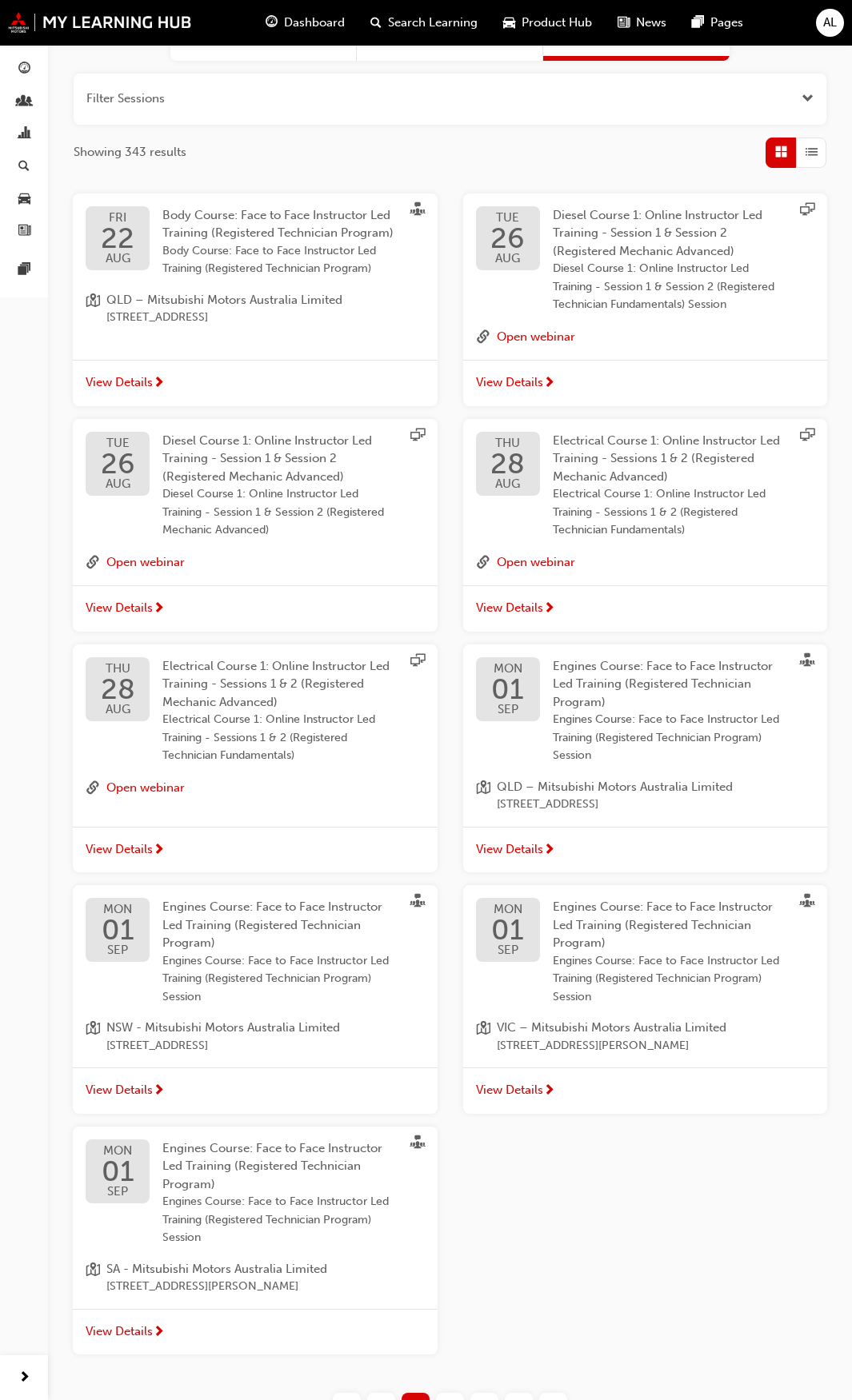
scroll to position [301, 0]
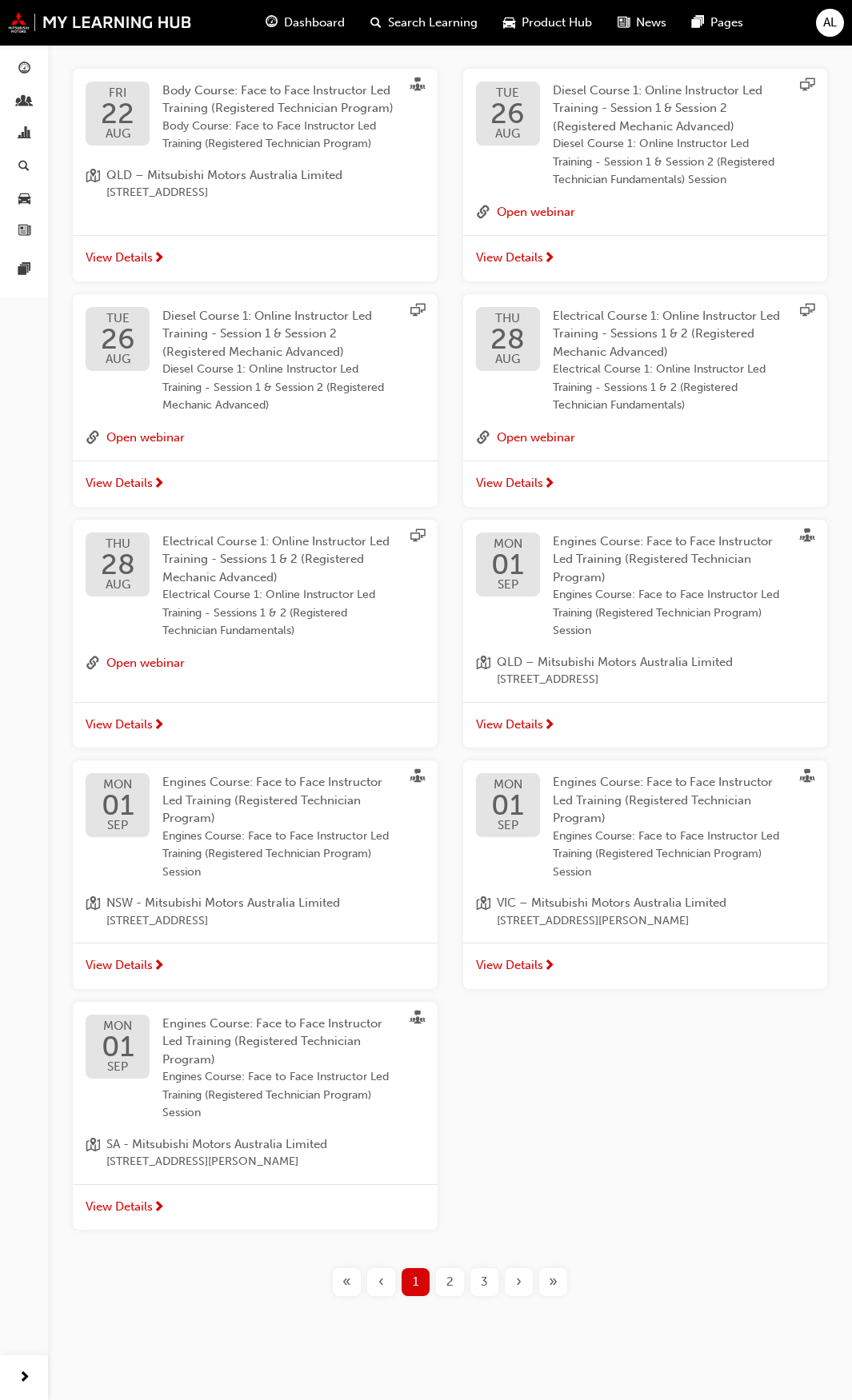
click at [516, 1284] on span "›" at bounding box center [519, 1282] width 6 height 19
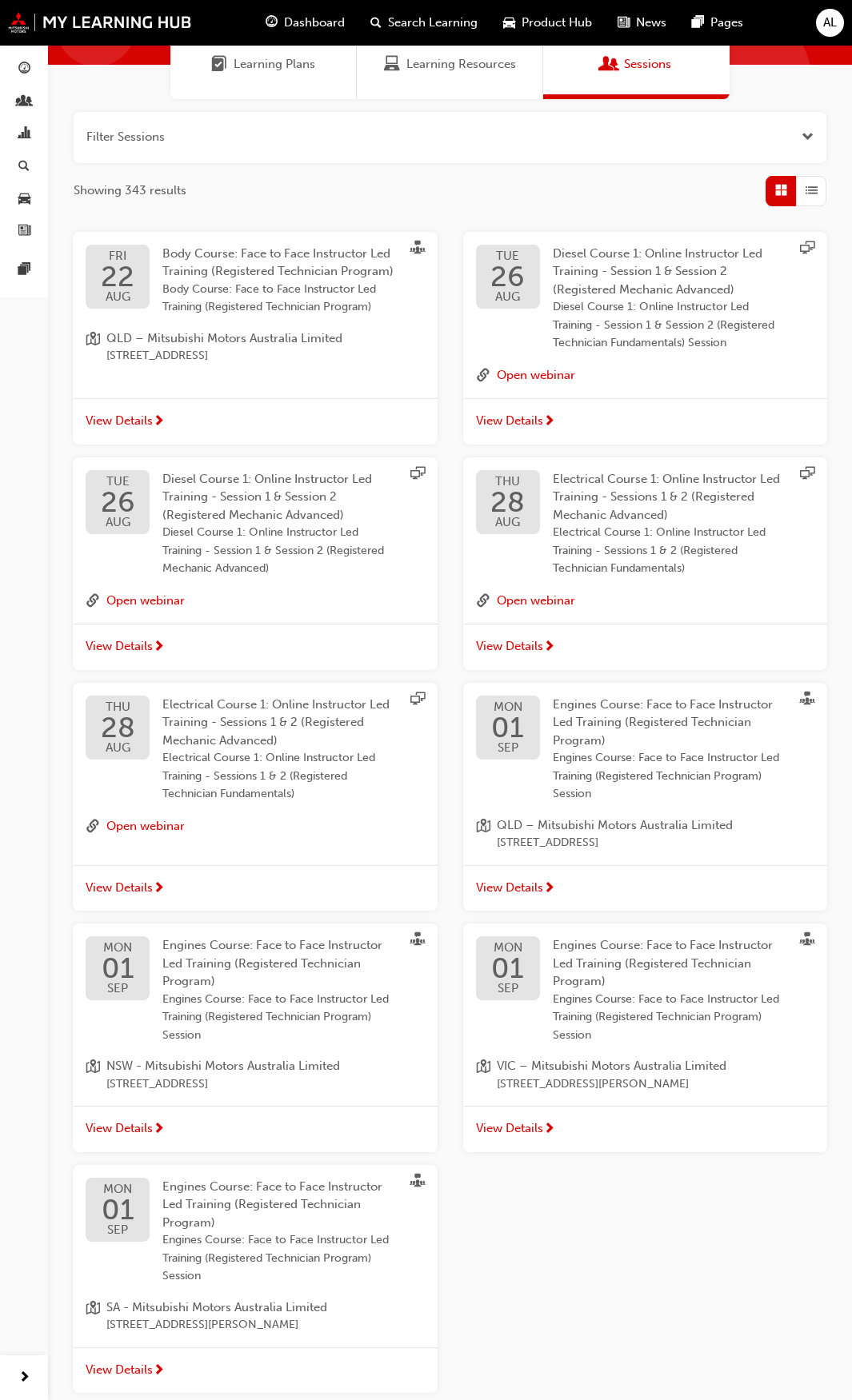
scroll to position [301, 0]
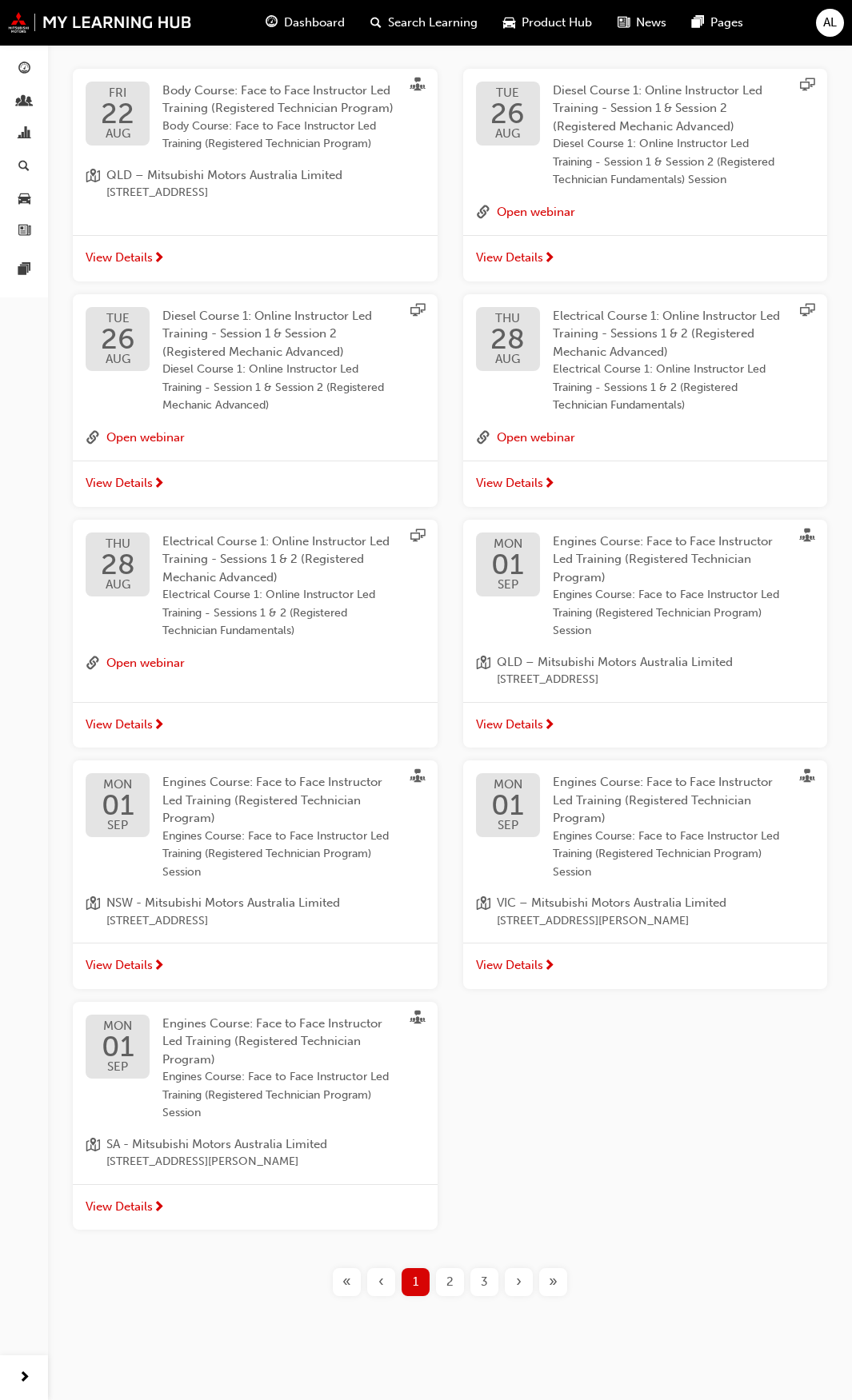
click at [557, 1273] on div "»" at bounding box center [552, 1282] width 28 height 28
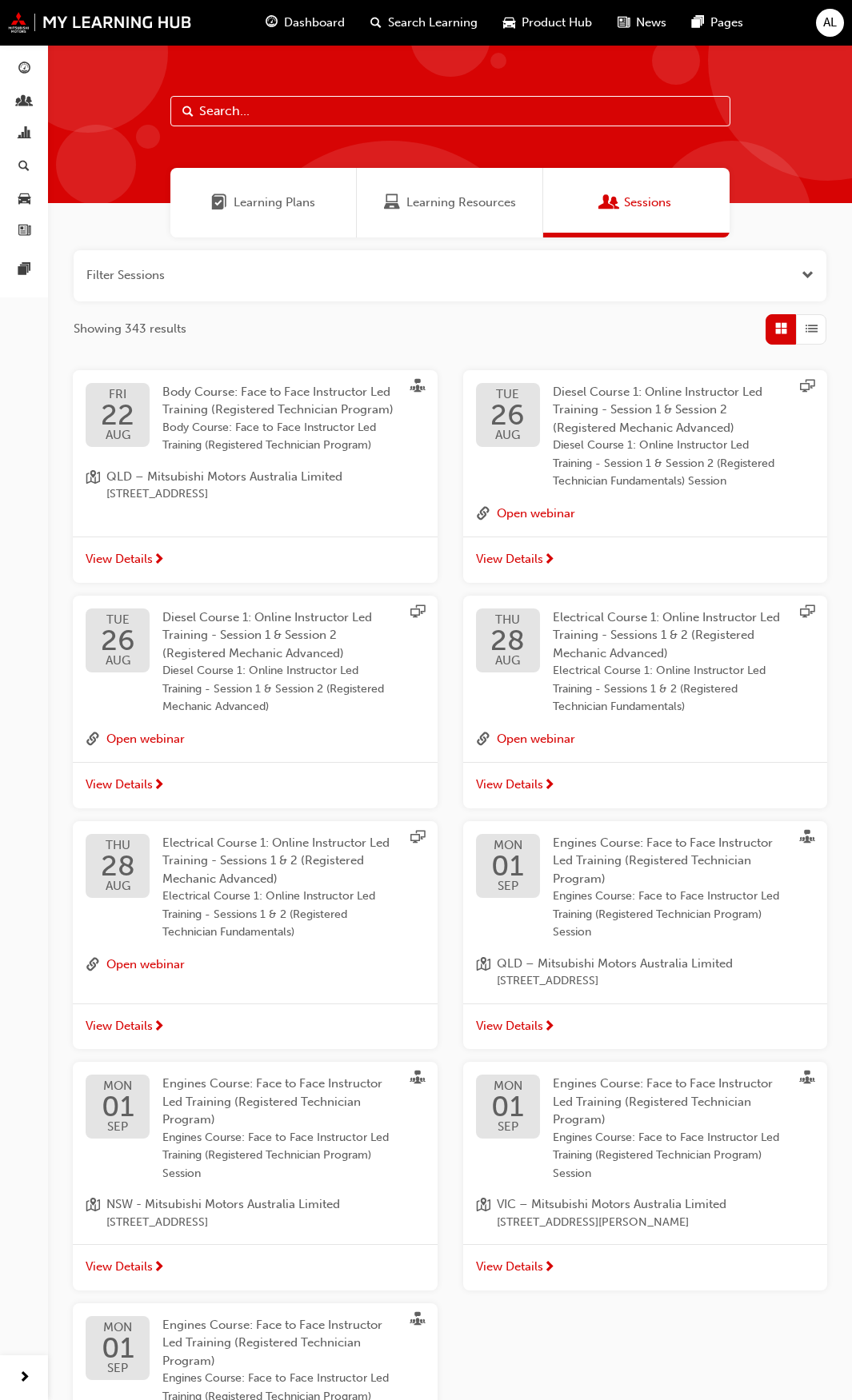
click at [386, 281] on button "button" at bounding box center [449, 275] width 752 height 51
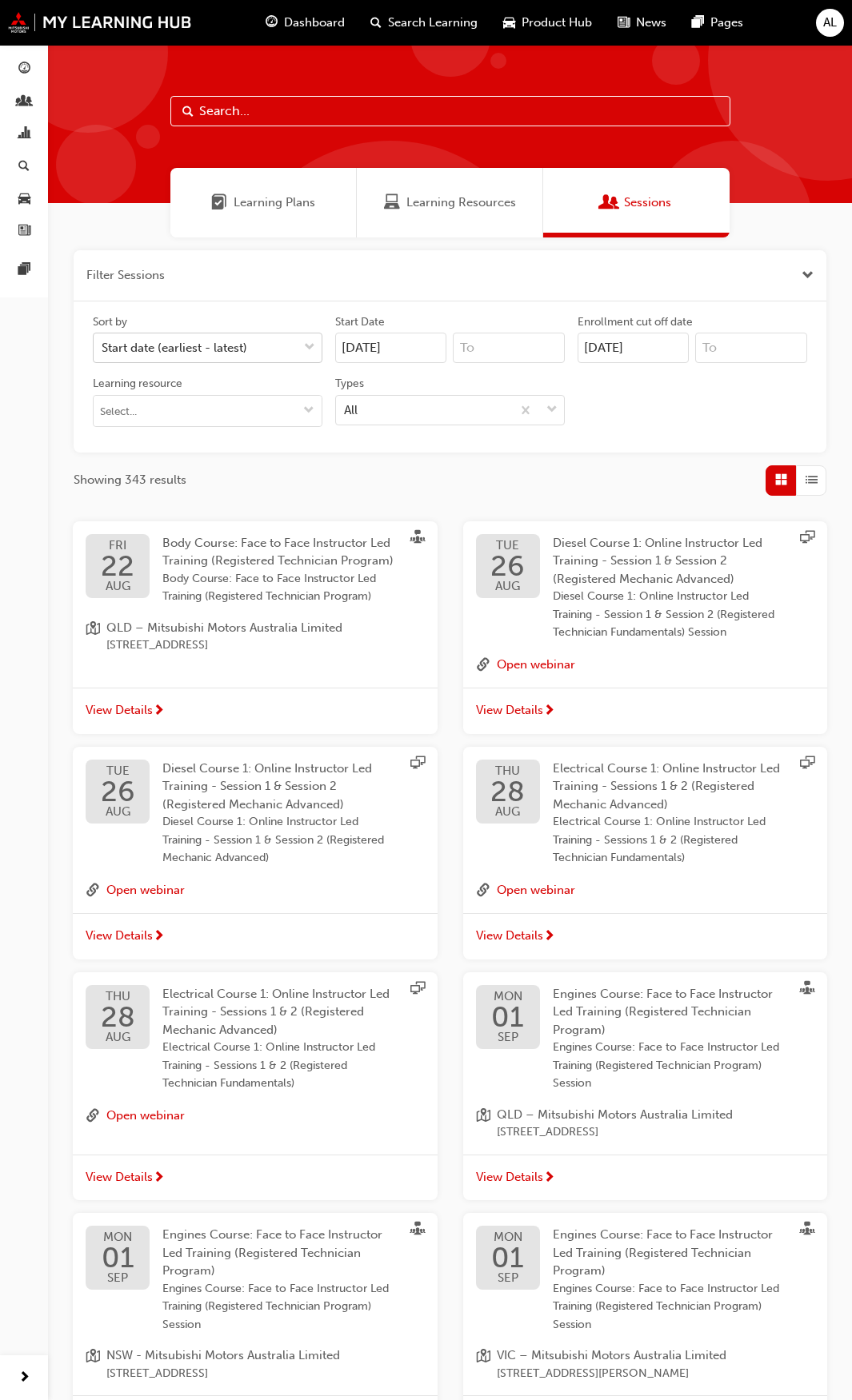
click at [215, 350] on div "Start date (earliest - latest)" at bounding box center [174, 347] width 145 height 19
click at [103, 350] on input "Sort by Start date (earliest - latest)" at bounding box center [102, 347] width 2 height 14
click at [215, 350] on div "Start date (earliest - latest)" at bounding box center [174, 347] width 145 height 19
click at [103, 350] on input "Sort by 0 results available. Select is focused ,type to refine list, press Down…" at bounding box center [102, 347] width 2 height 14
click at [279, 401] on input "Learning resource" at bounding box center [208, 411] width 228 height 30
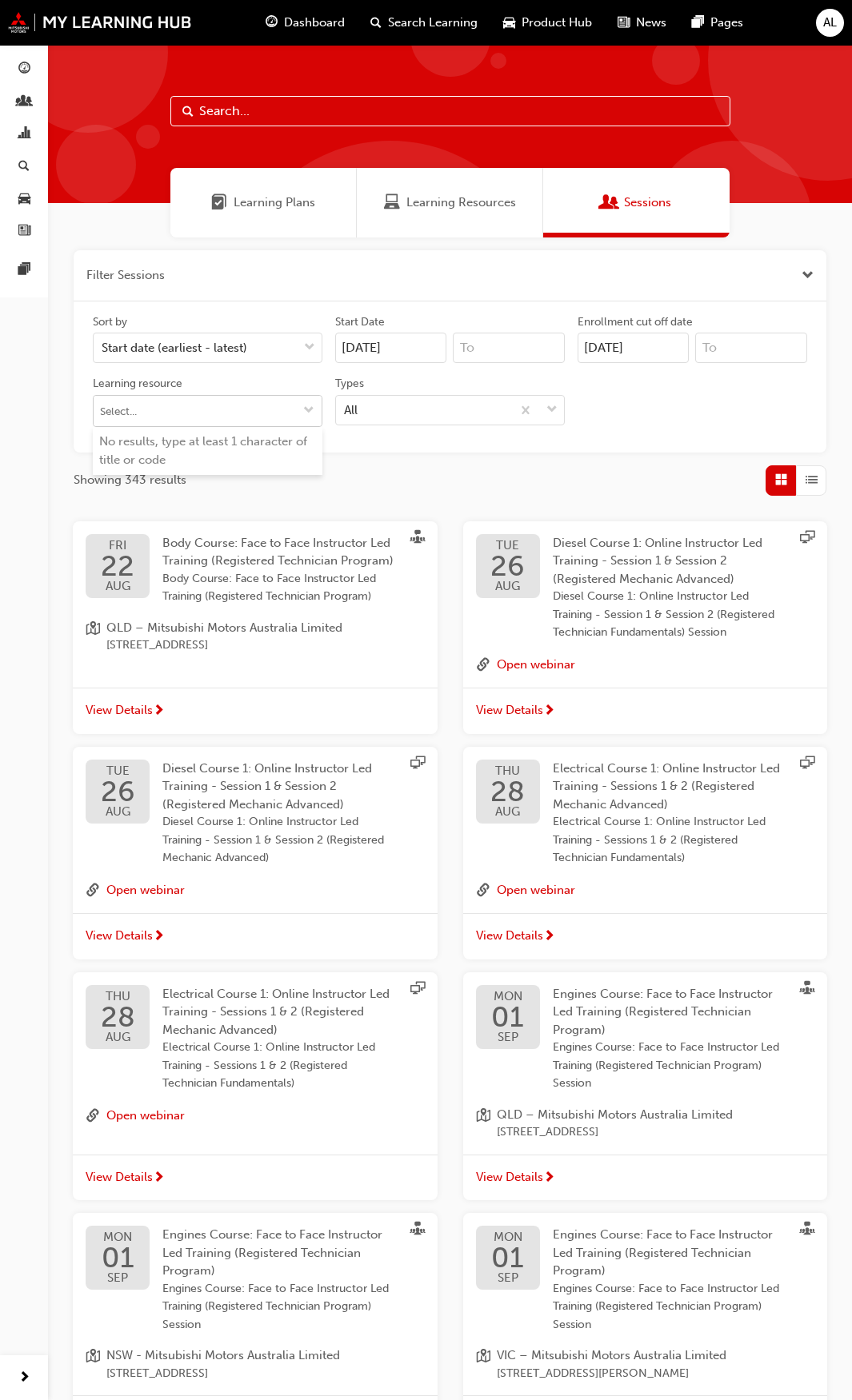
click at [279, 401] on input "Learning resource No results, type at least 1 character of title or code" at bounding box center [208, 411] width 228 height 30
click at [397, 399] on div "All" at bounding box center [423, 410] width 175 height 28
click at [345, 402] on input "Types All" at bounding box center [345, 409] width 2 height 14
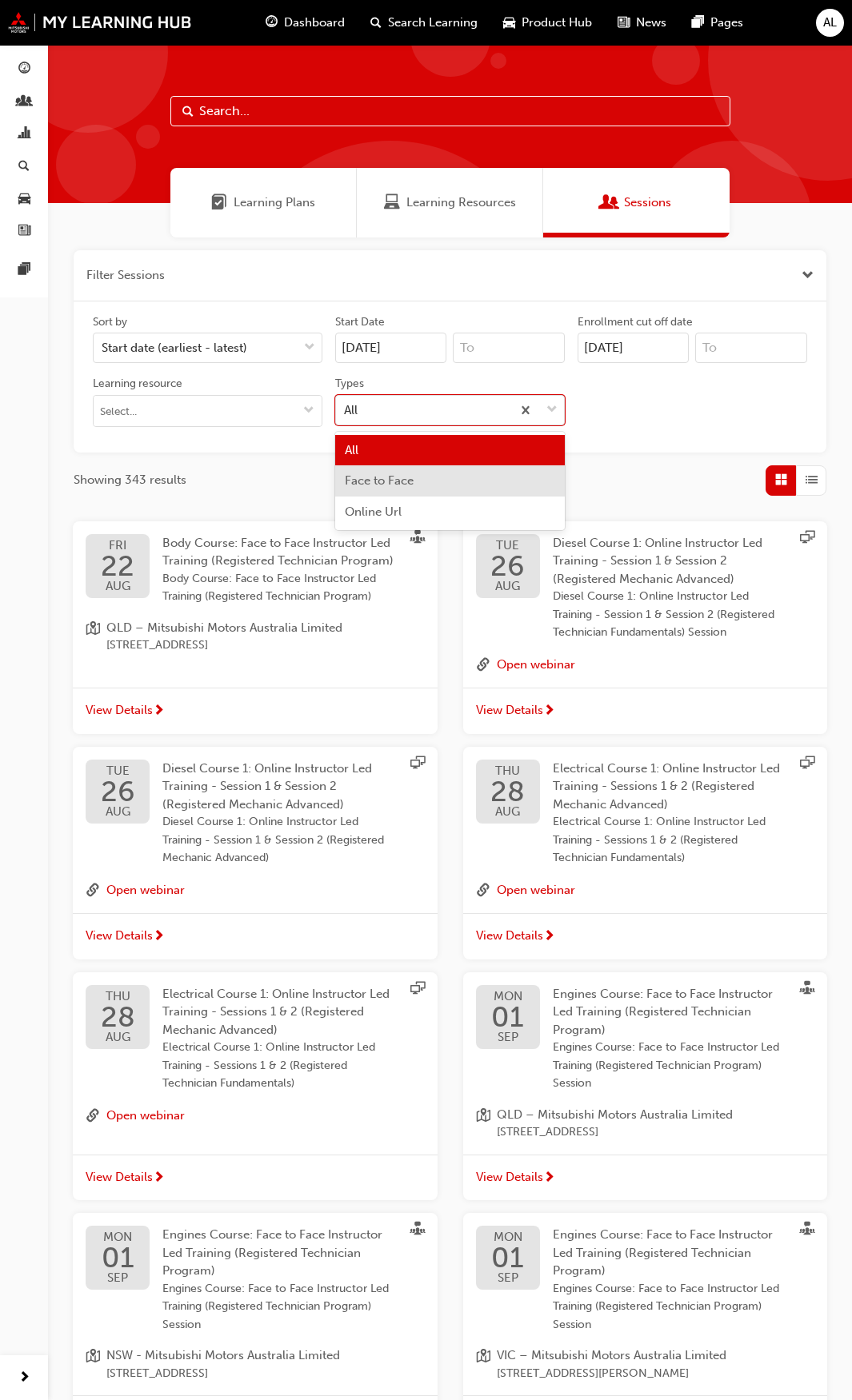
click at [388, 483] on span "Face to Face" at bounding box center [379, 480] width 68 height 15
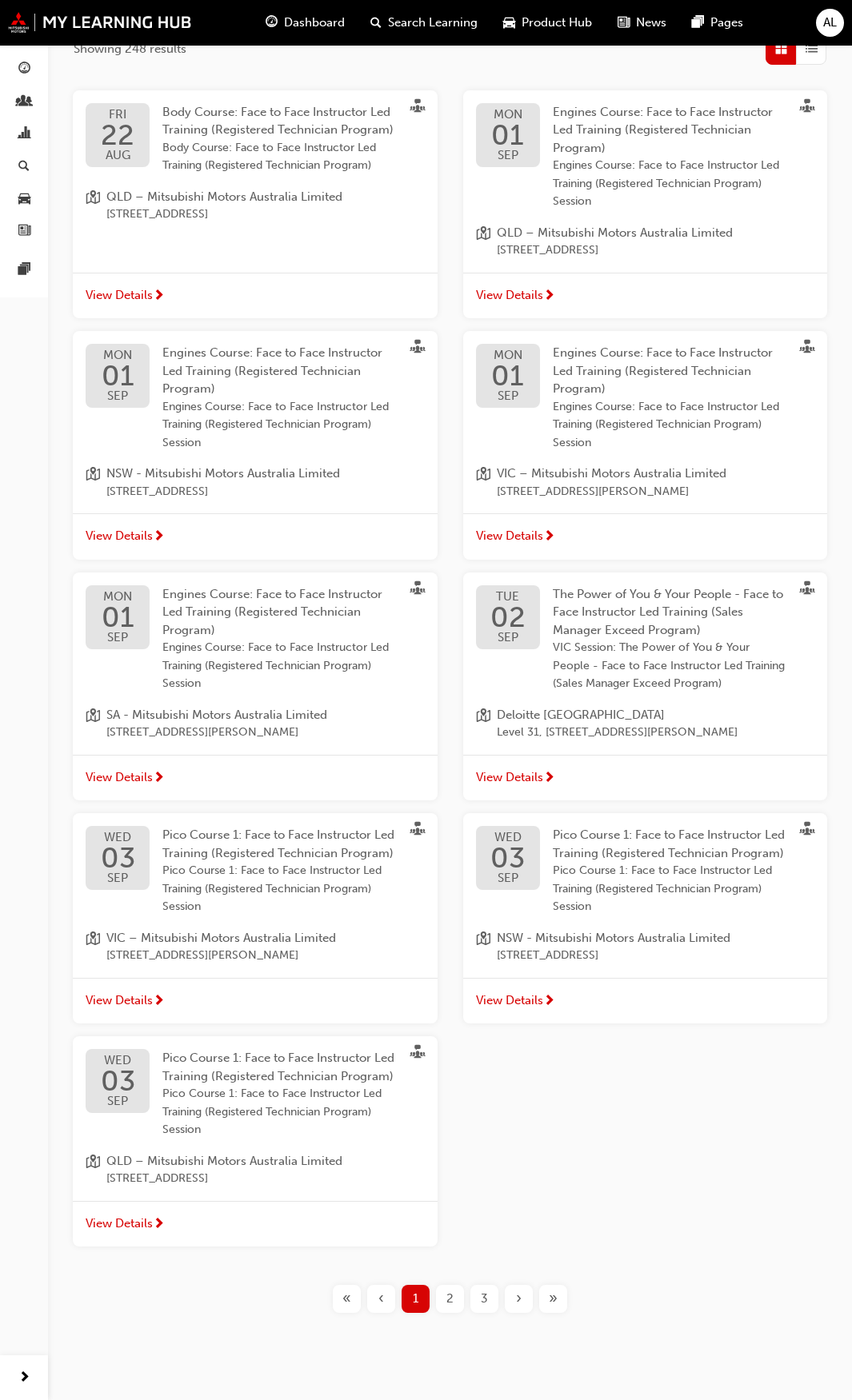
scroll to position [448, 0]
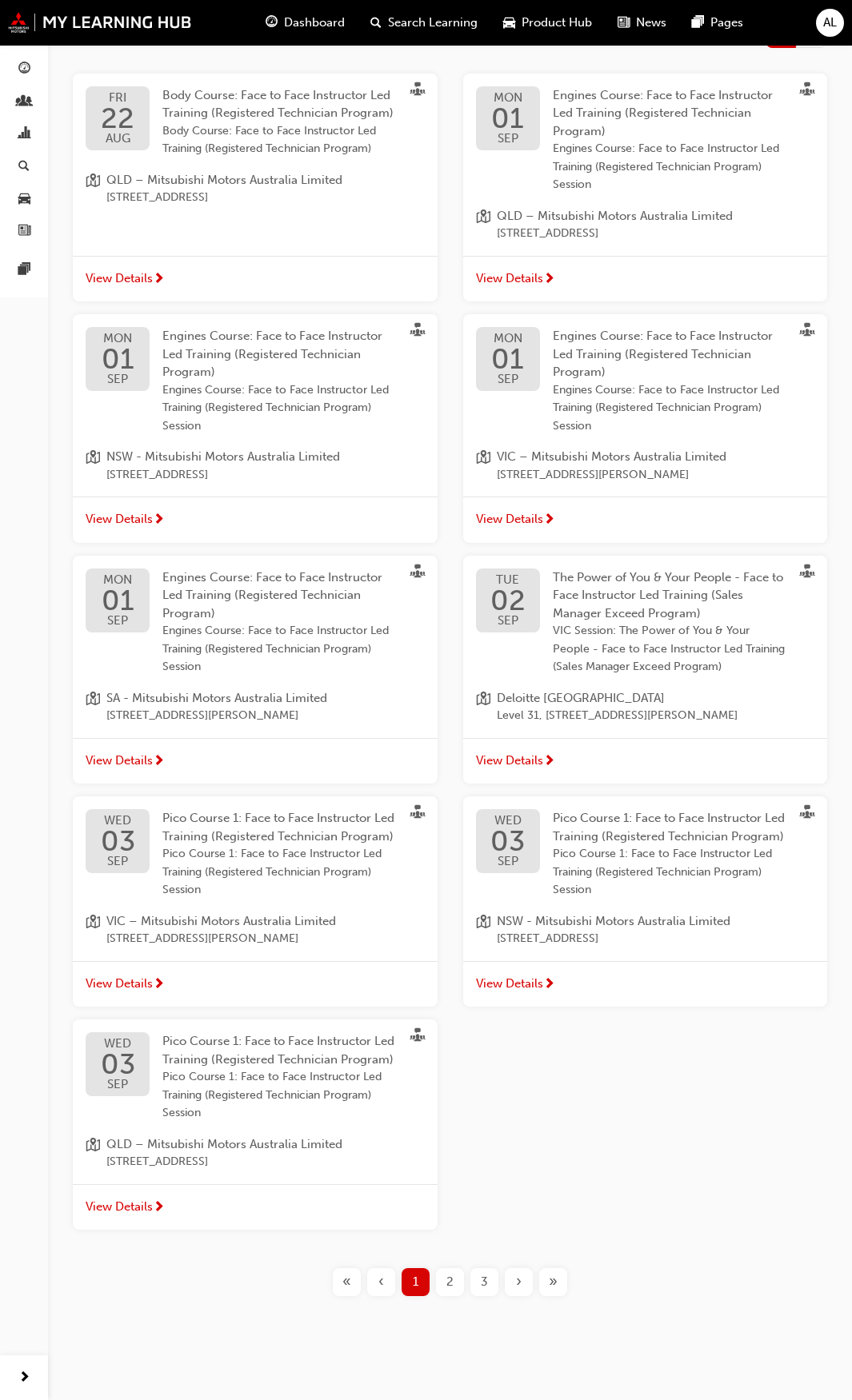
click at [459, 1286] on div "2" at bounding box center [450, 1282] width 28 height 28
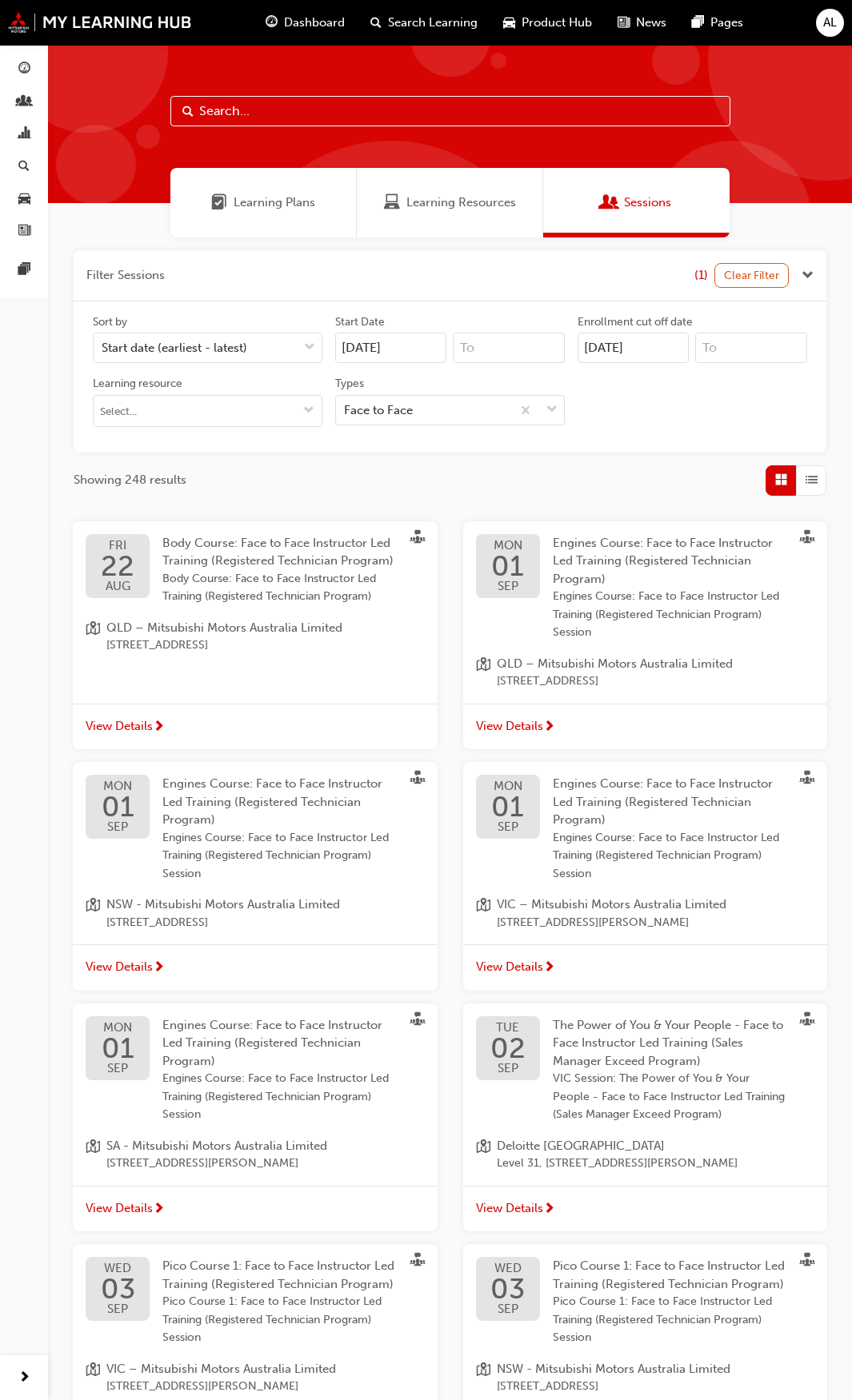
click at [295, 108] on input "text" at bounding box center [451, 110] width 560 height 30
type input "service advisor intensive"
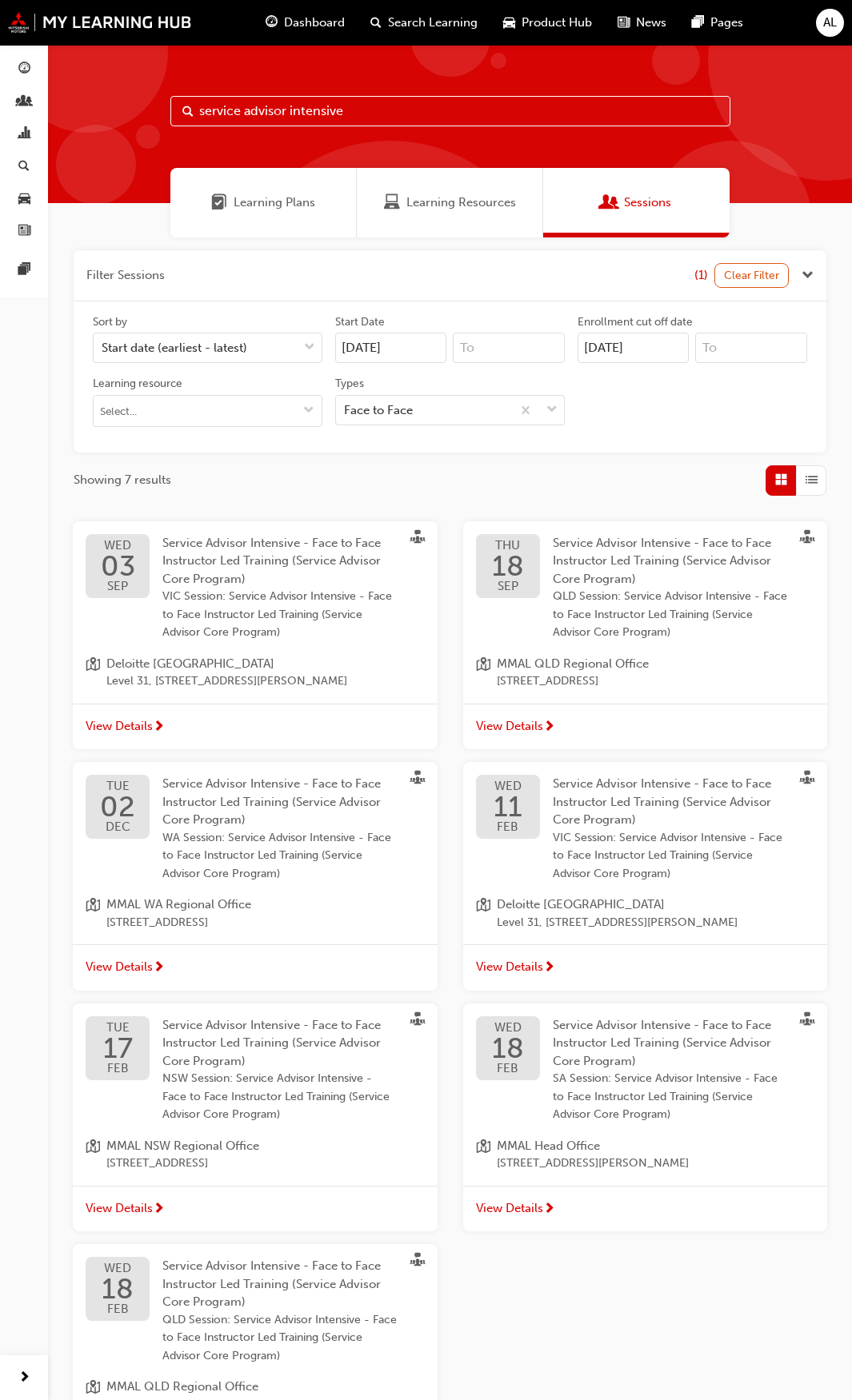
click at [504, 561] on span "18" at bounding box center [507, 565] width 32 height 28
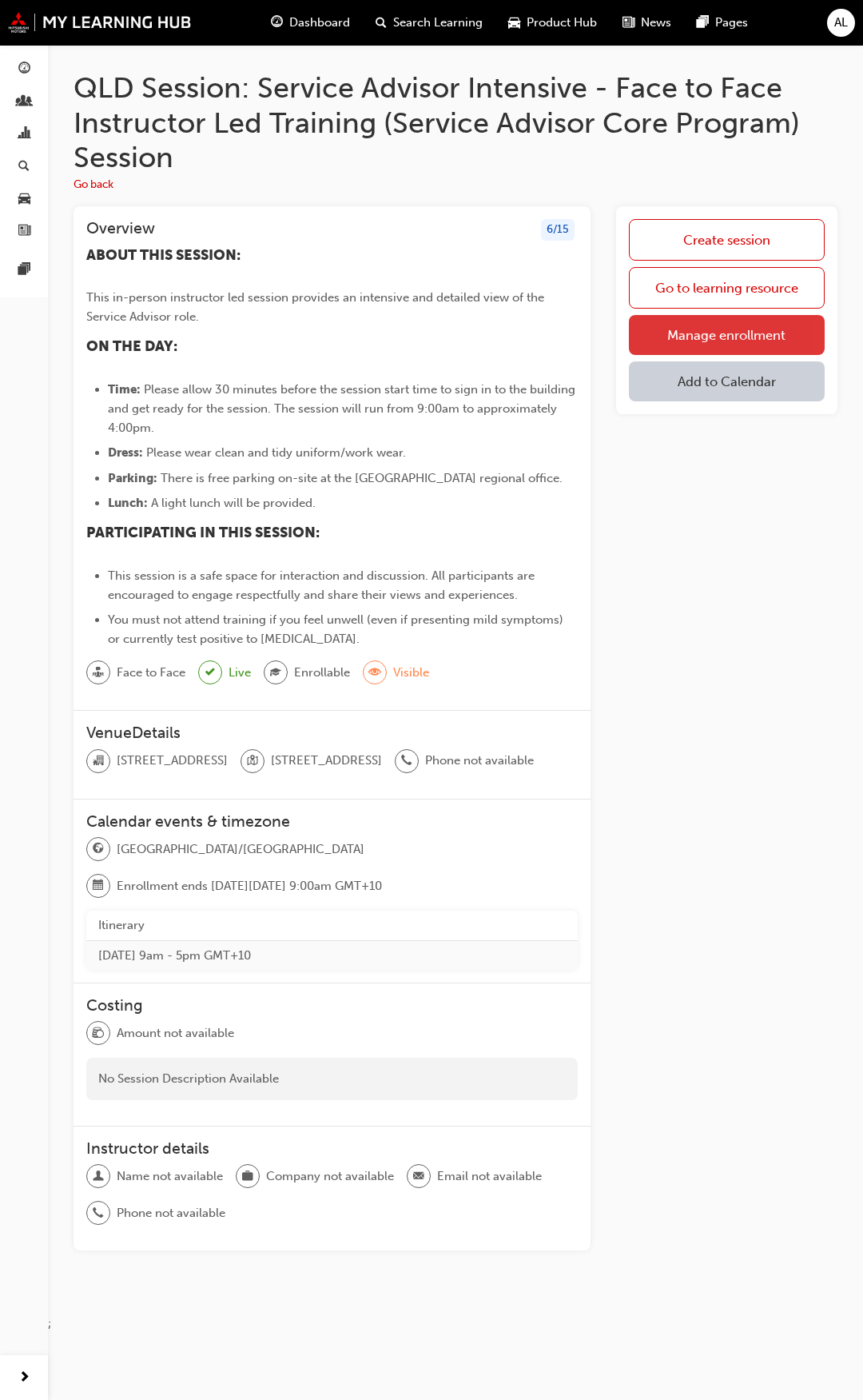
click at [749, 340] on link "Manage enrollment" at bounding box center [726, 335] width 196 height 40
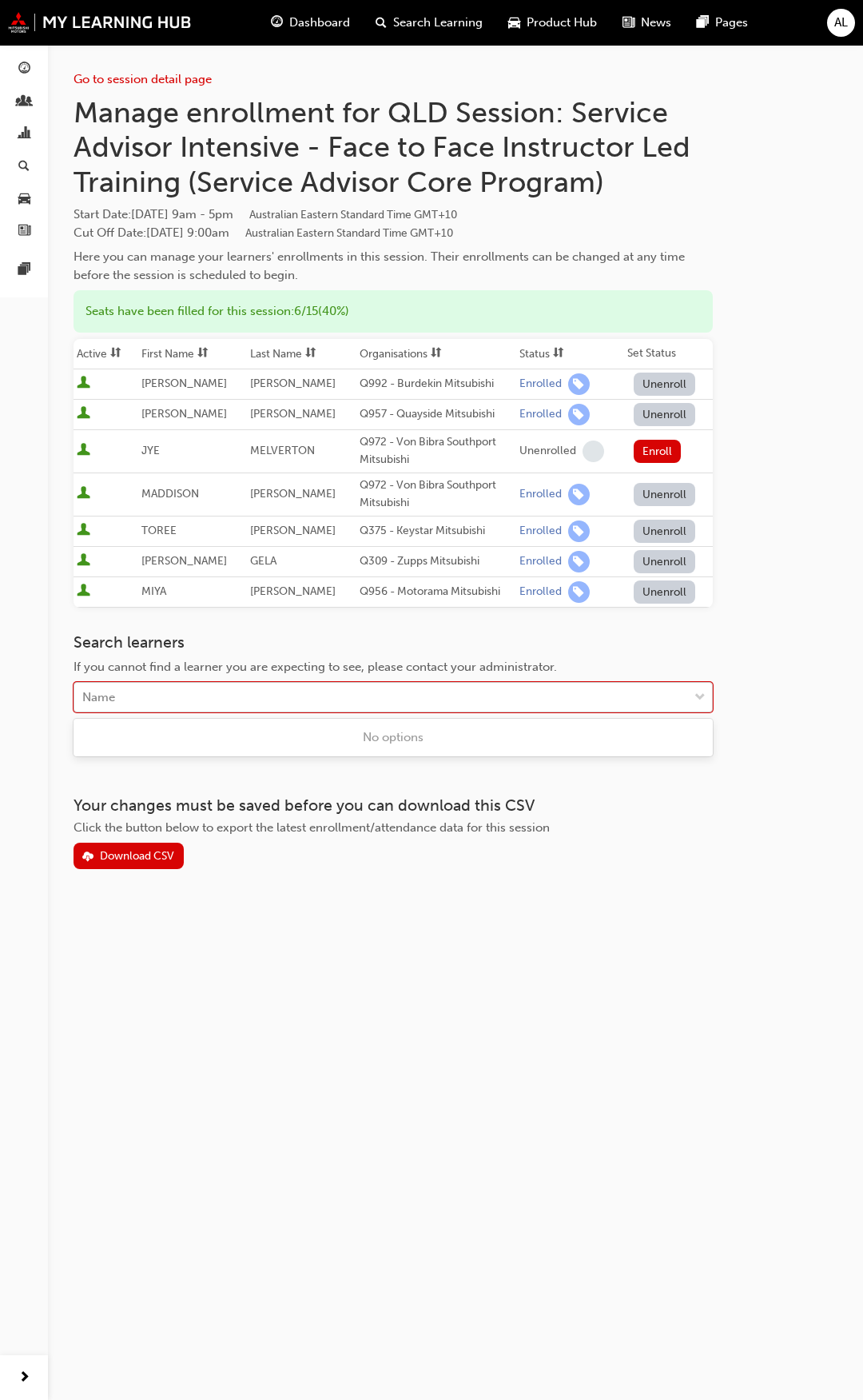
click at [201, 701] on div "Name" at bounding box center [380, 698] width 613 height 28
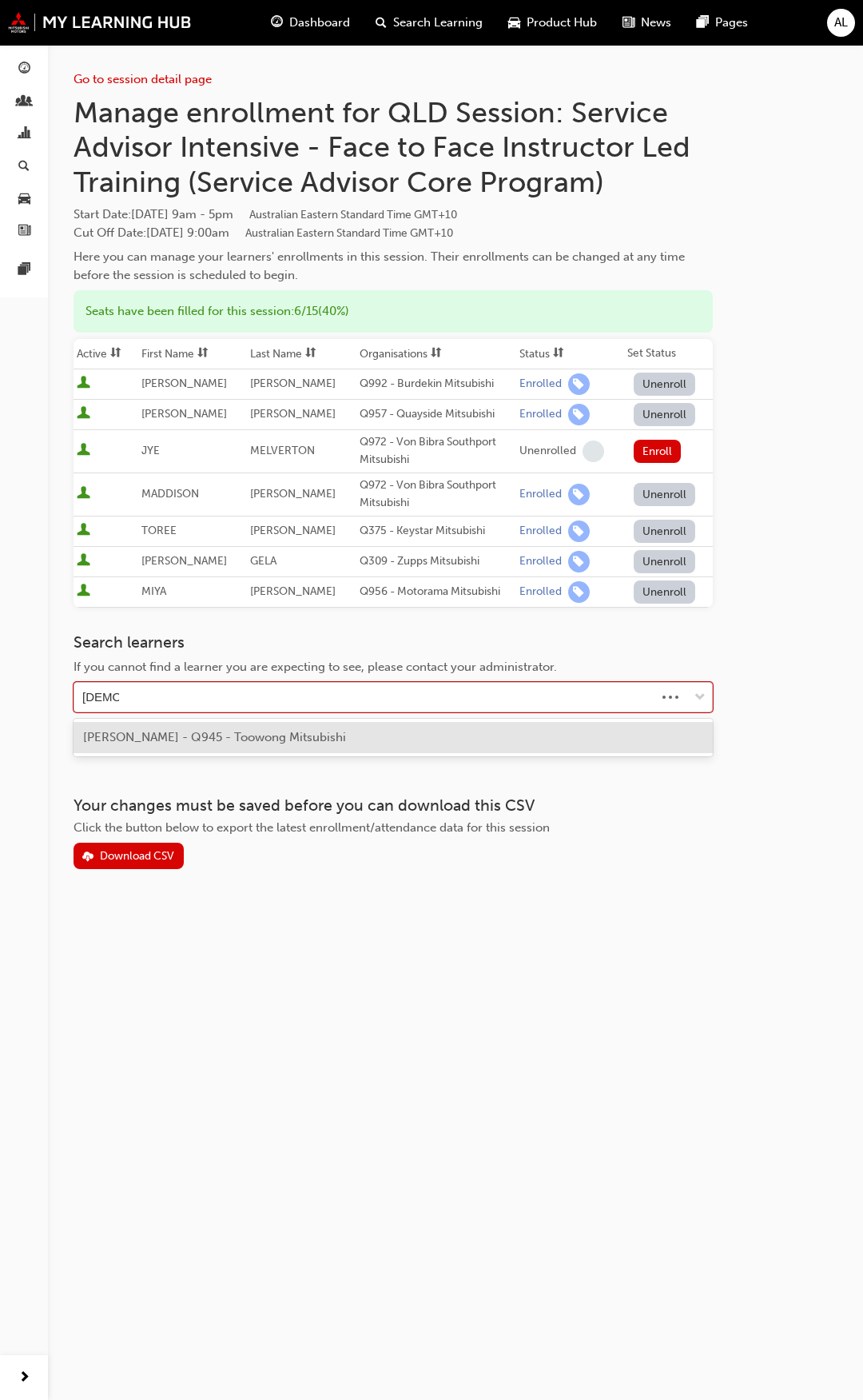
type input "[PERSON_NAME]"
click at [190, 742] on span "[PERSON_NAME] - Q945 - Toowong Mitsubishi" at bounding box center [215, 737] width 263 height 15
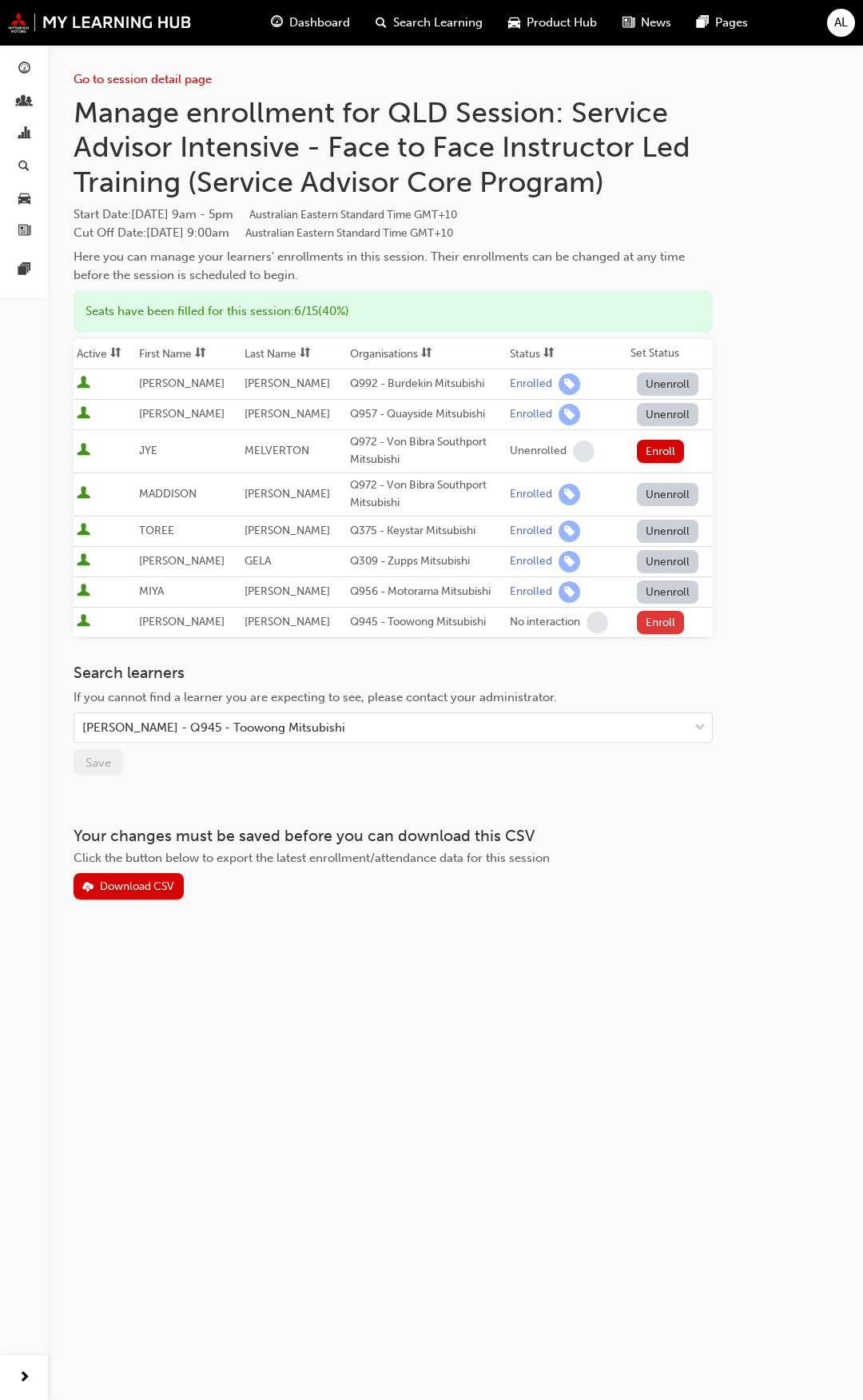
click at [655, 622] on button "Enroll" at bounding box center [660, 622] width 48 height 23
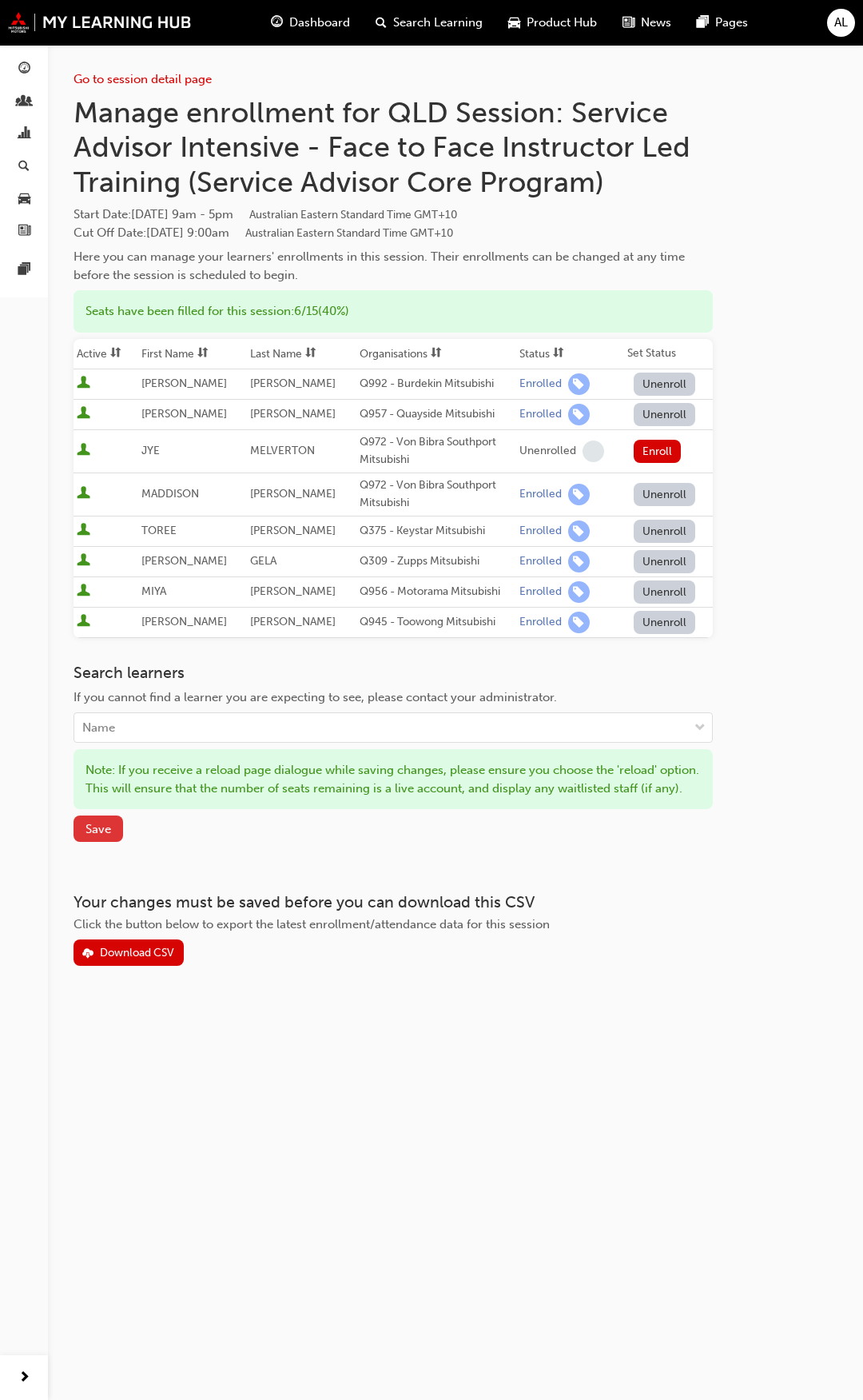
click at [96, 836] on span "Save" at bounding box center [98, 828] width 25 height 15
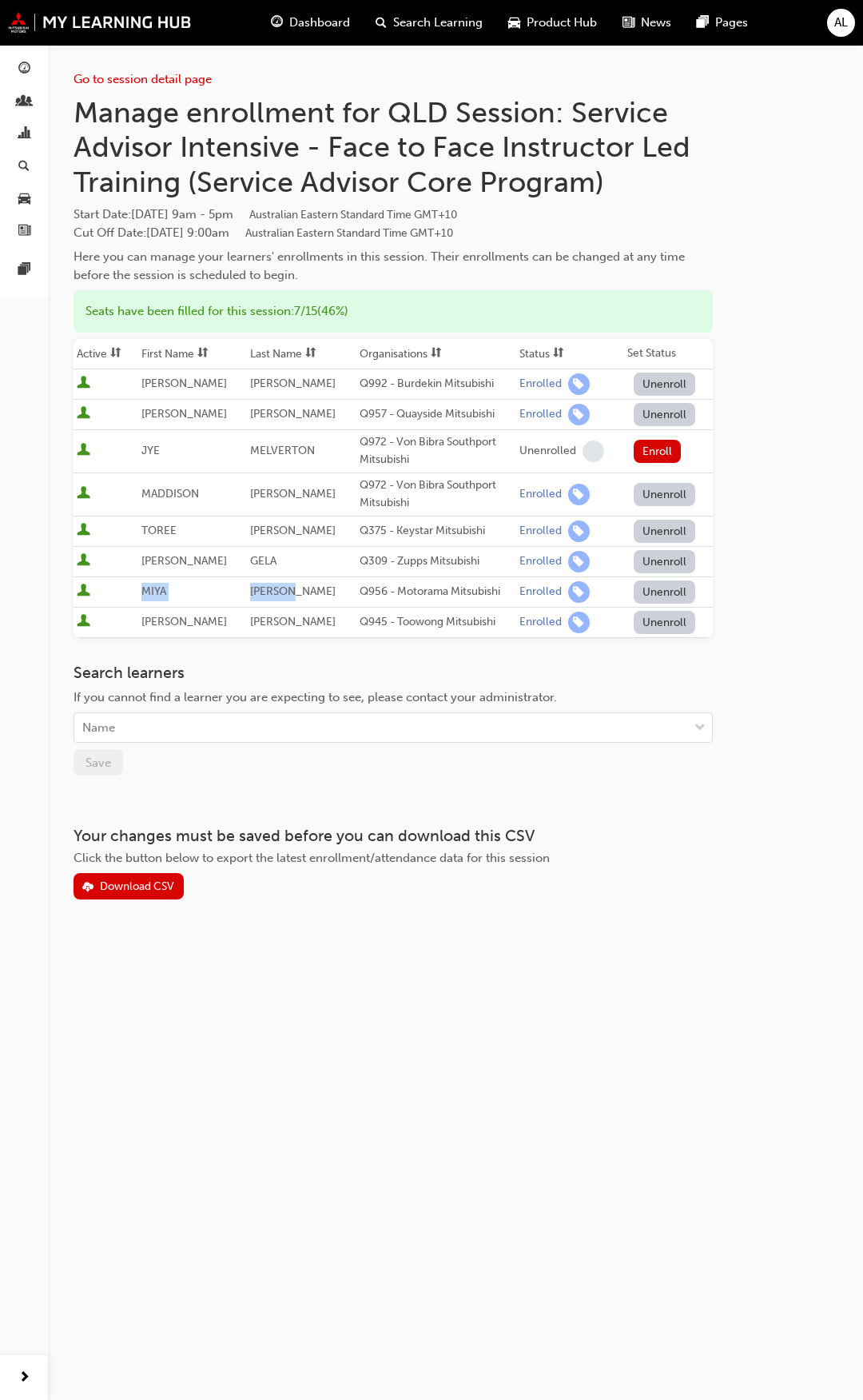
drag, startPoint x: 143, startPoint y: 586, endPoint x: 328, endPoint y: 595, distance: 185.2
click at [328, 595] on tr "[PERSON_NAME] Q956 - Motorama Mitsubishi Enrolled Unenroll" at bounding box center [393, 591] width 640 height 30
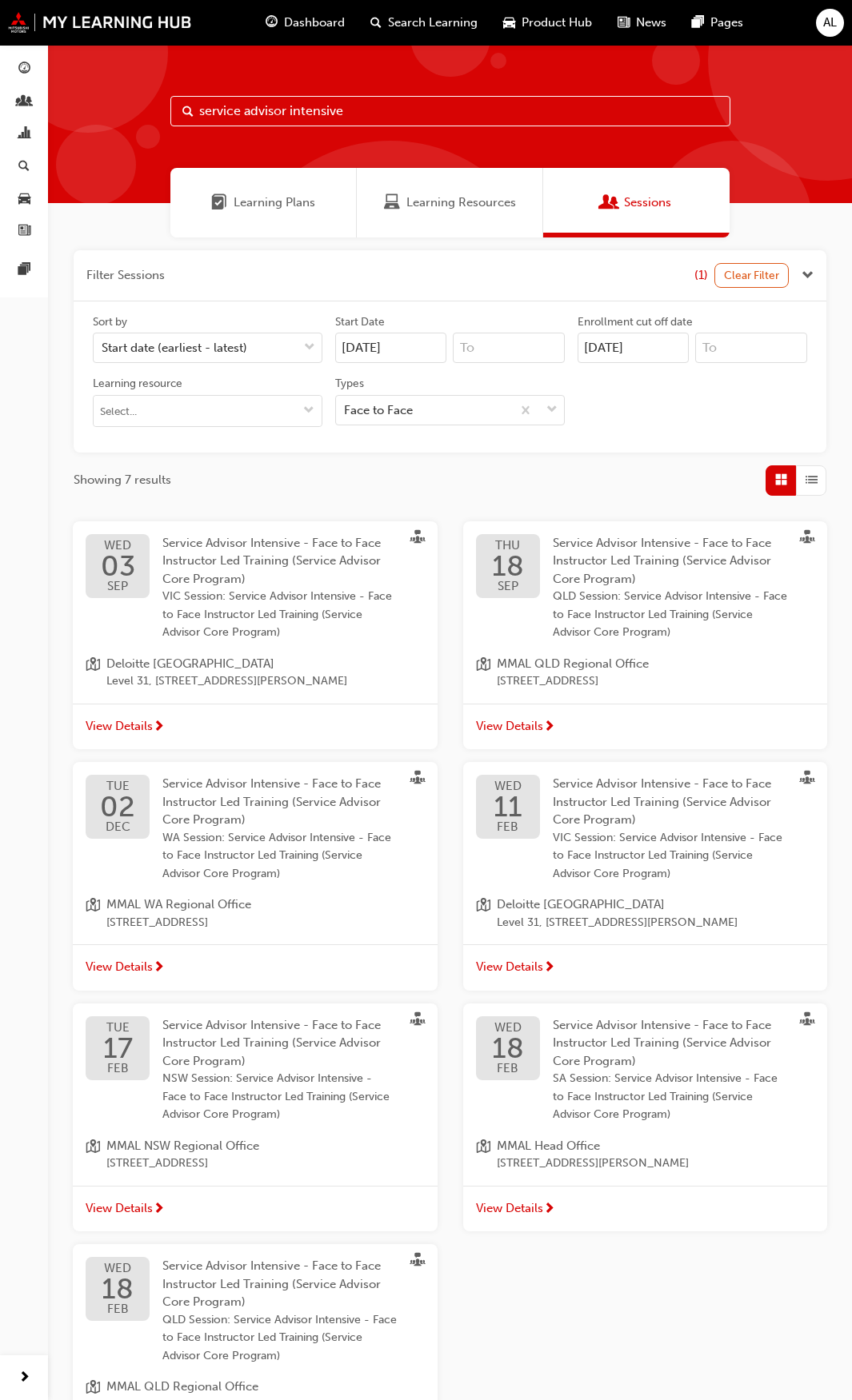
click at [413, 119] on input "service advisor intensive" at bounding box center [451, 110] width 560 height 30
click at [383, 108] on input "service advisor intensive" at bounding box center [451, 110] width 560 height 30
type input "service advisor communication"
click at [513, 577] on span "16" at bounding box center [507, 565] width 32 height 28
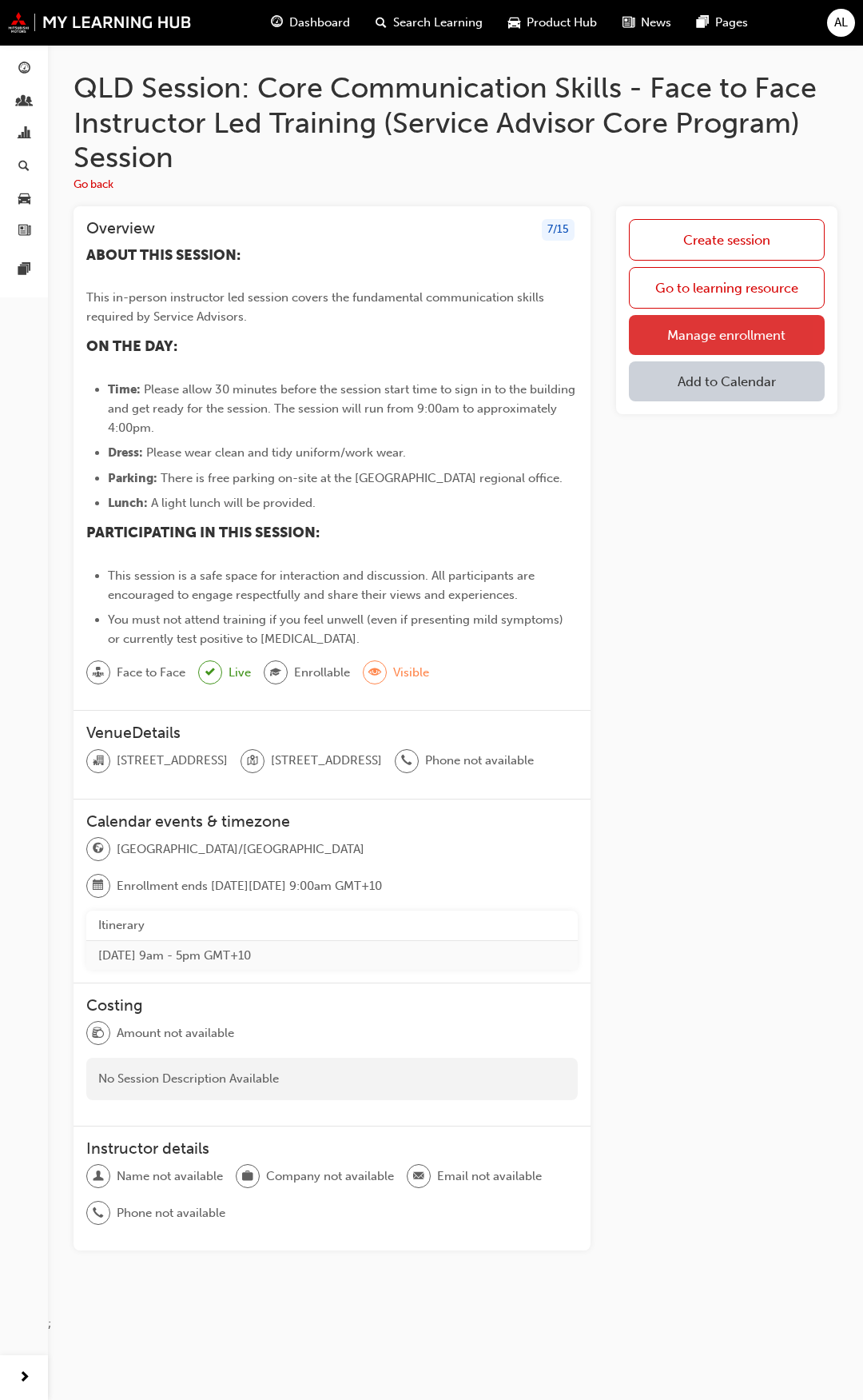
click at [790, 339] on link "Manage enrollment" at bounding box center [726, 335] width 196 height 40
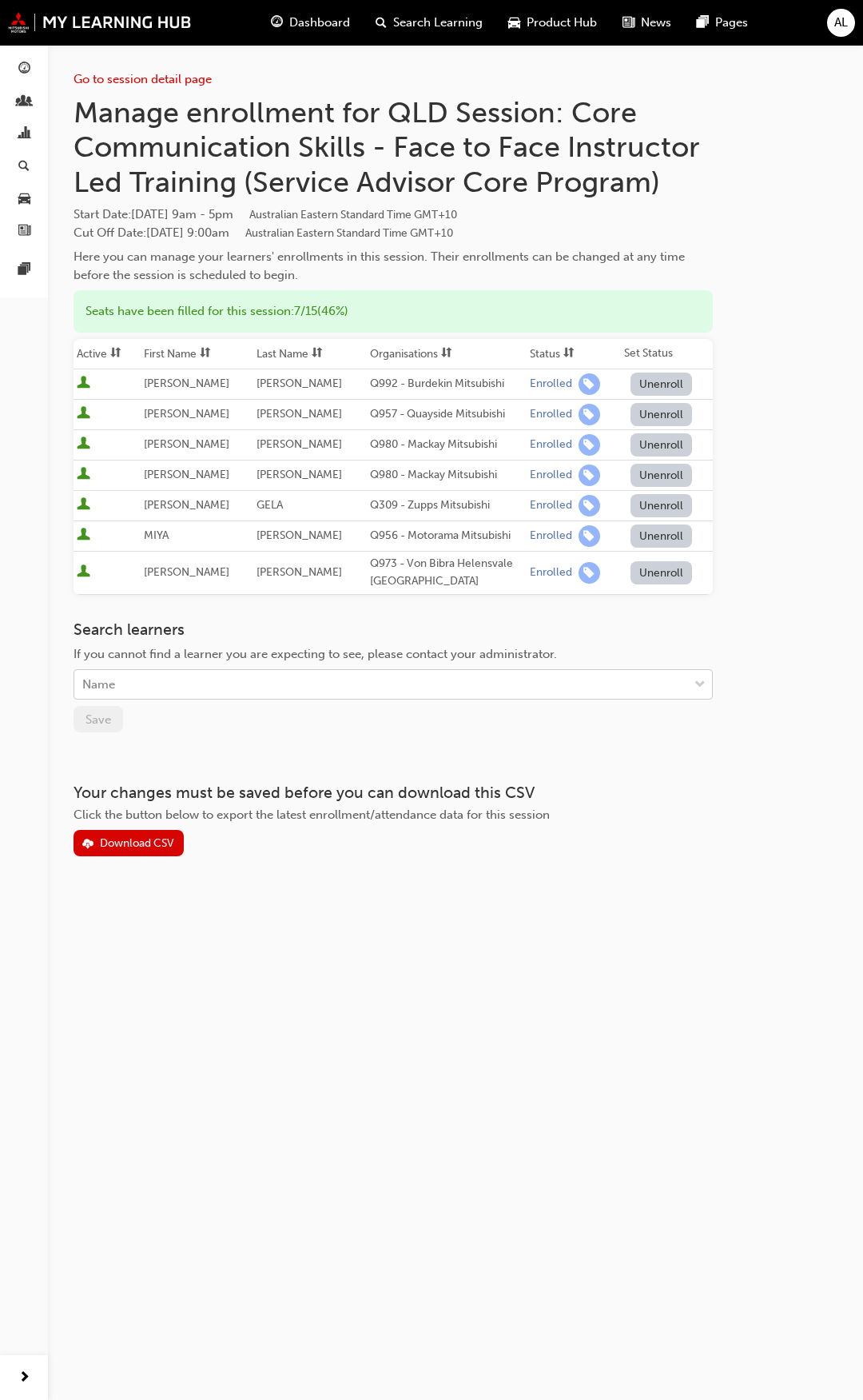
click at [173, 692] on div "Name" at bounding box center [380, 685] width 613 height 28
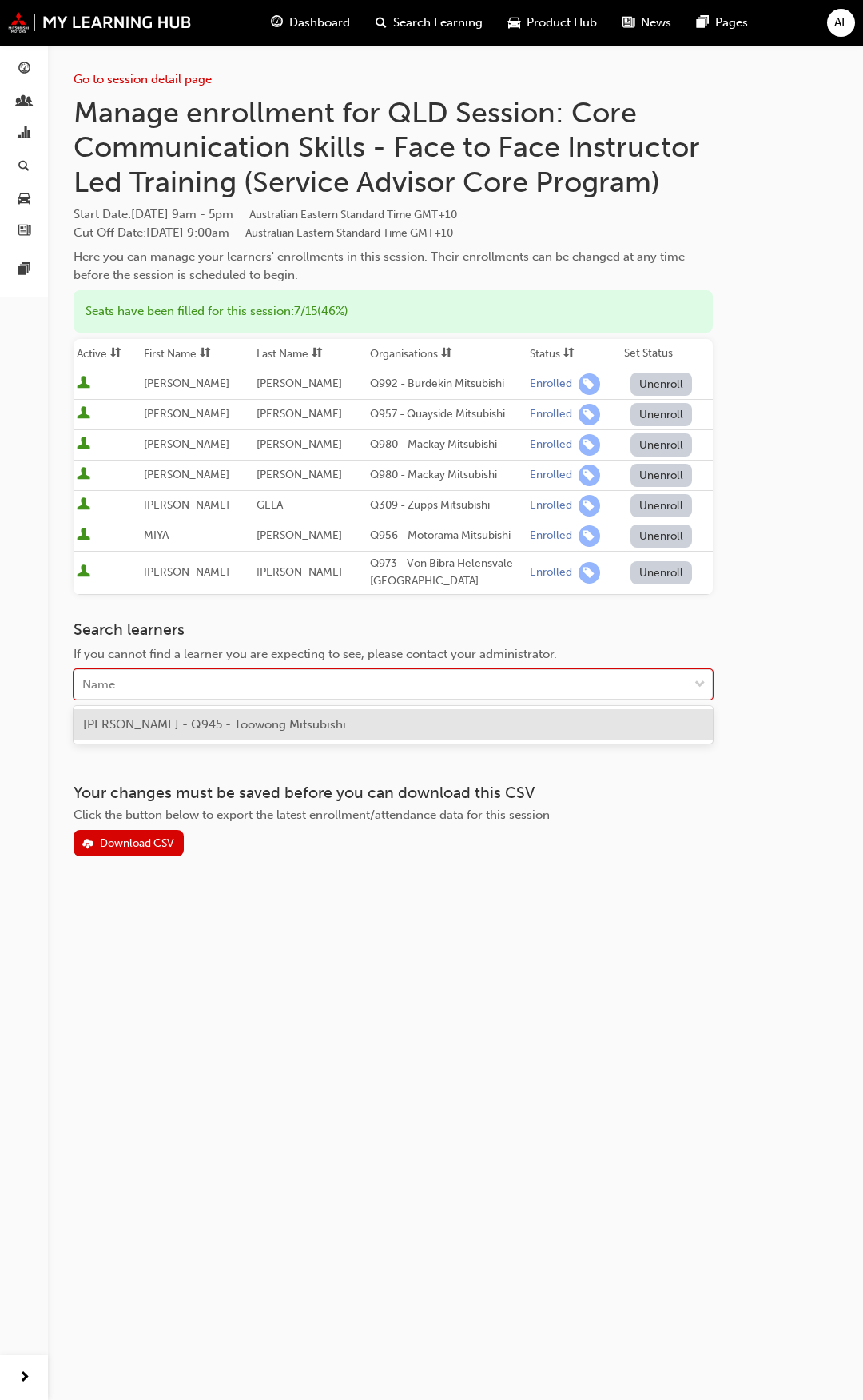
click at [173, 723] on span "[PERSON_NAME] - Q945 - Toowong Mitsubishi" at bounding box center [215, 724] width 263 height 15
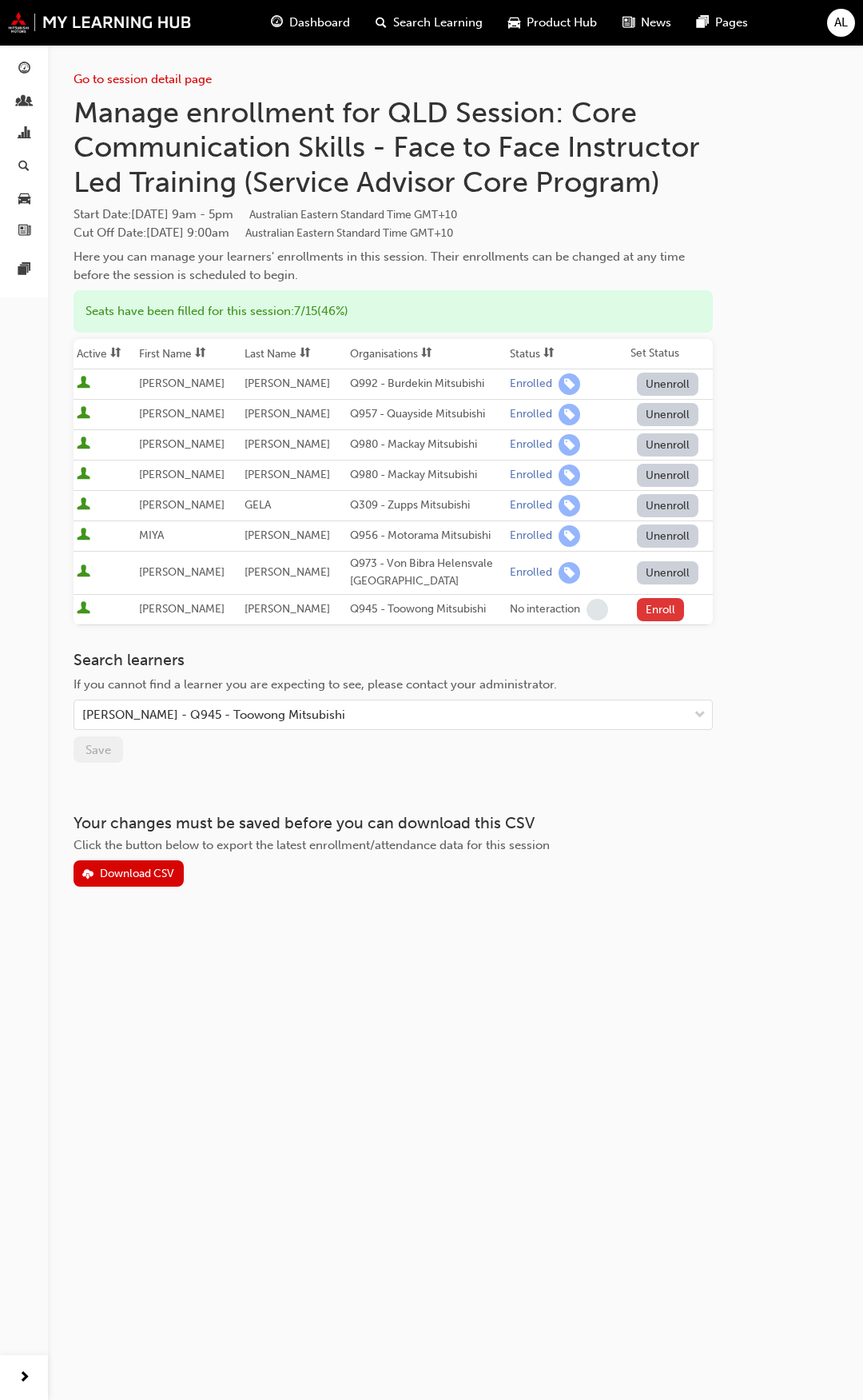
click at [658, 606] on button "Enroll" at bounding box center [660, 610] width 48 height 23
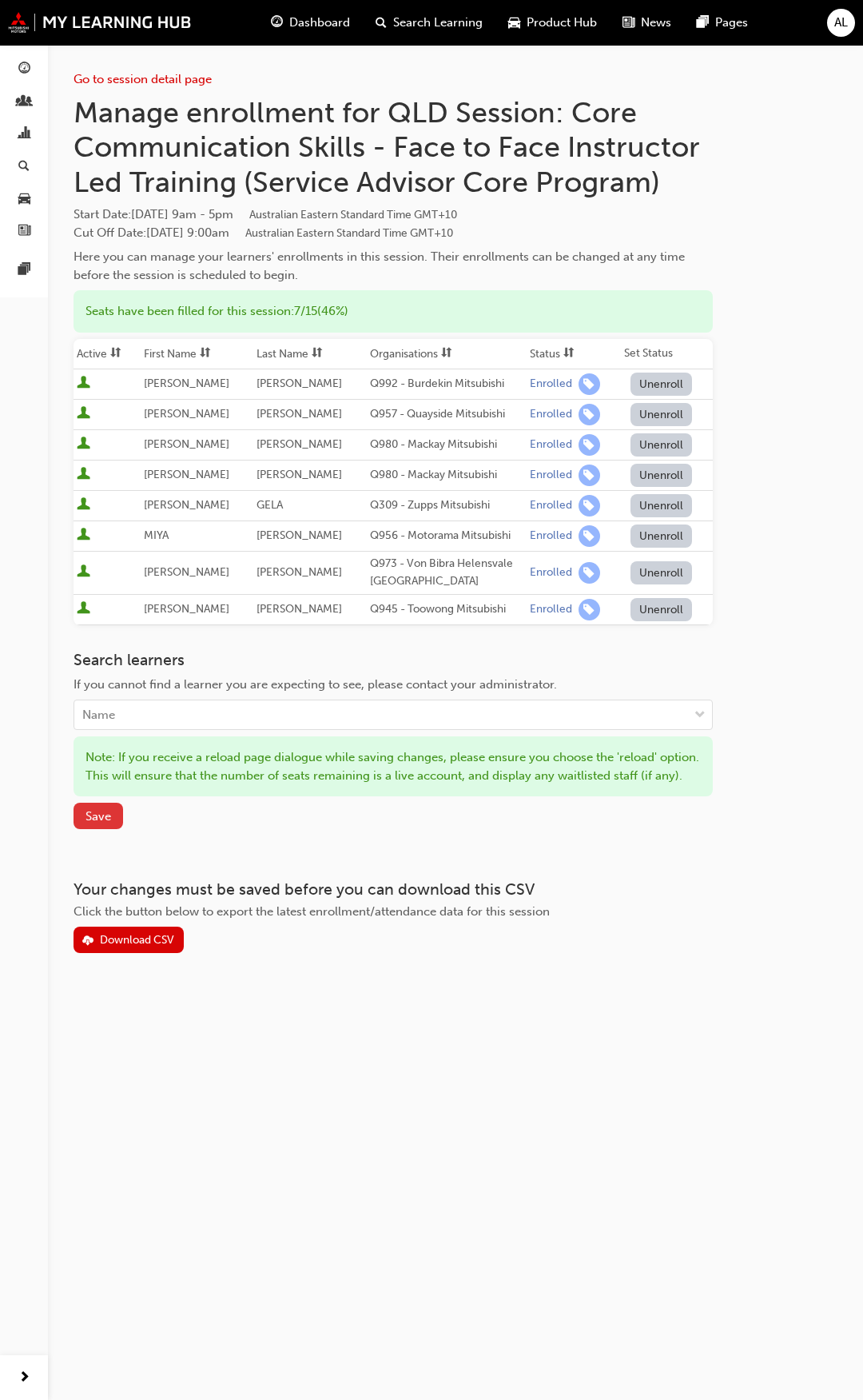
click at [110, 823] on span "Save" at bounding box center [98, 816] width 25 height 15
